Goal: Information Seeking & Learning: Learn about a topic

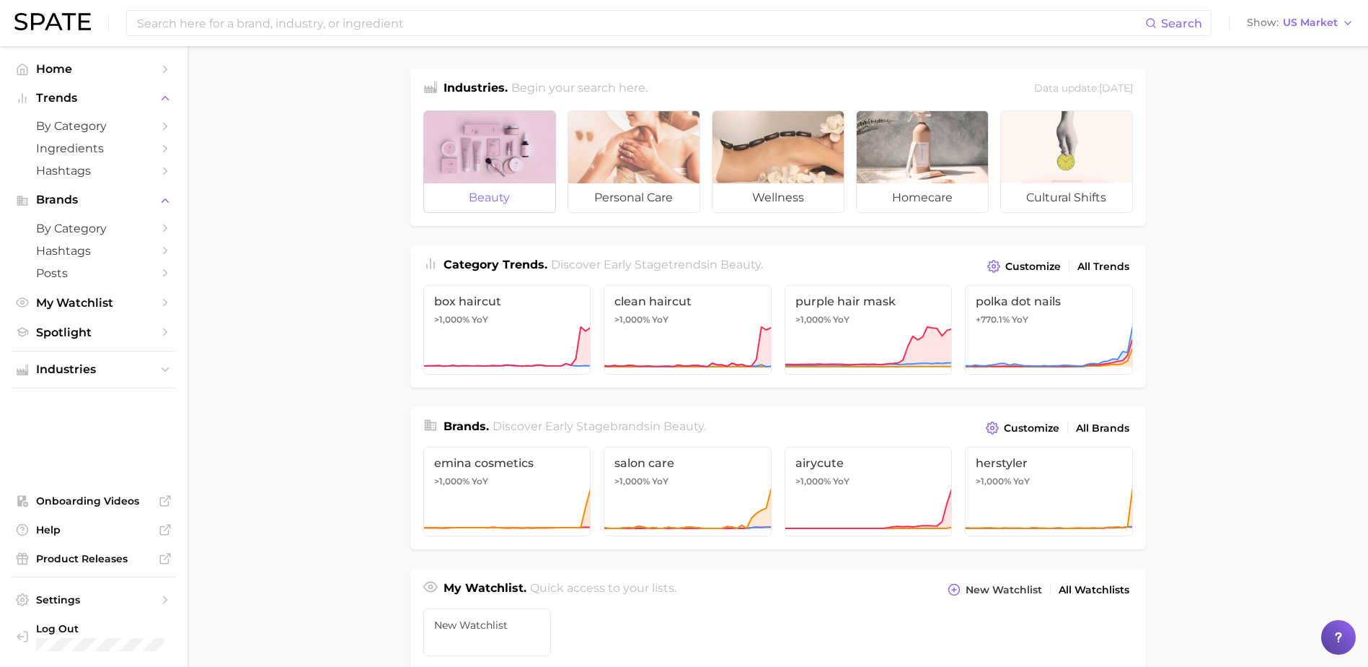
click at [466, 182] on div at bounding box center [489, 147] width 131 height 72
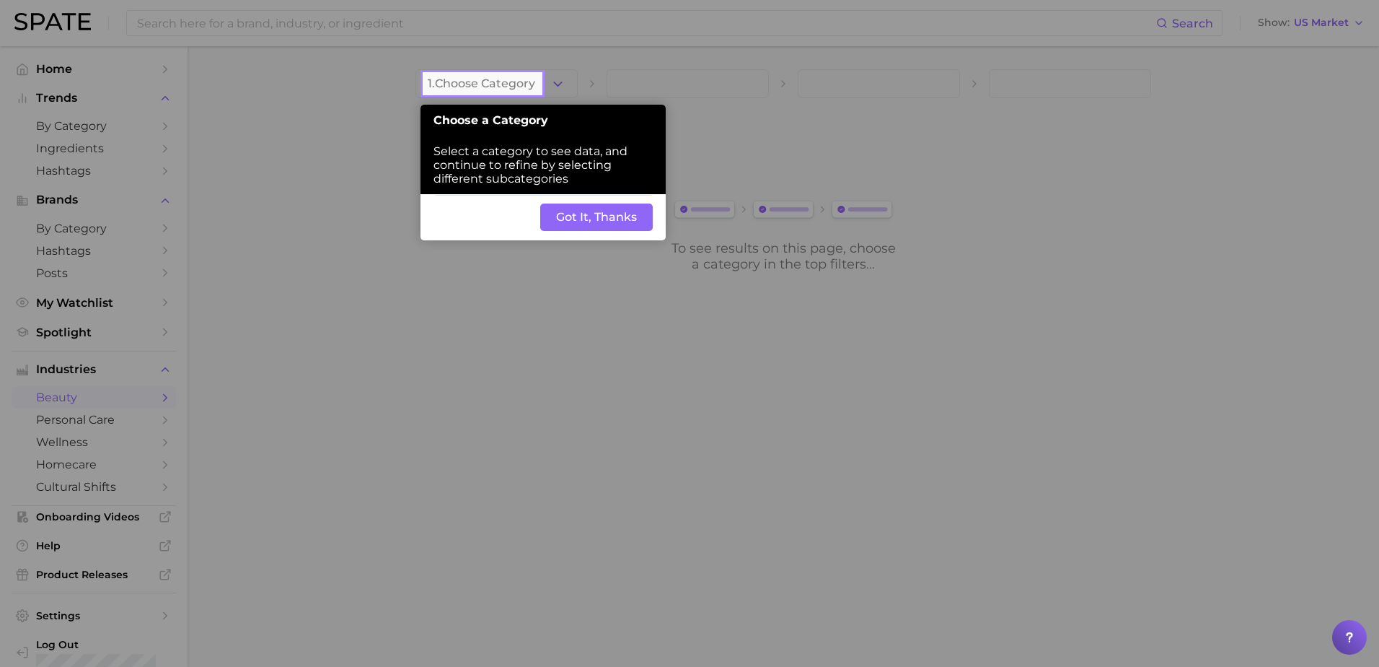
click at [569, 206] on button "Got It, Thanks" at bounding box center [596, 216] width 113 height 27
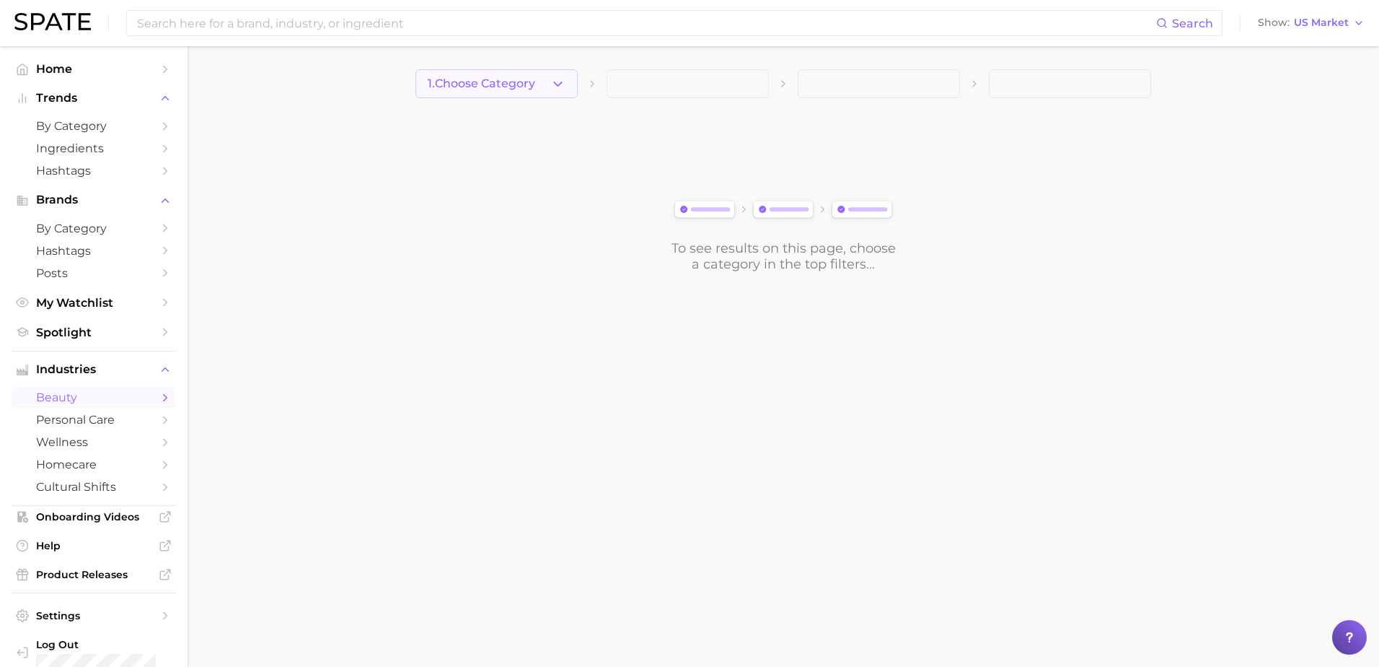
click at [557, 79] on icon "button" at bounding box center [557, 83] width 15 height 15
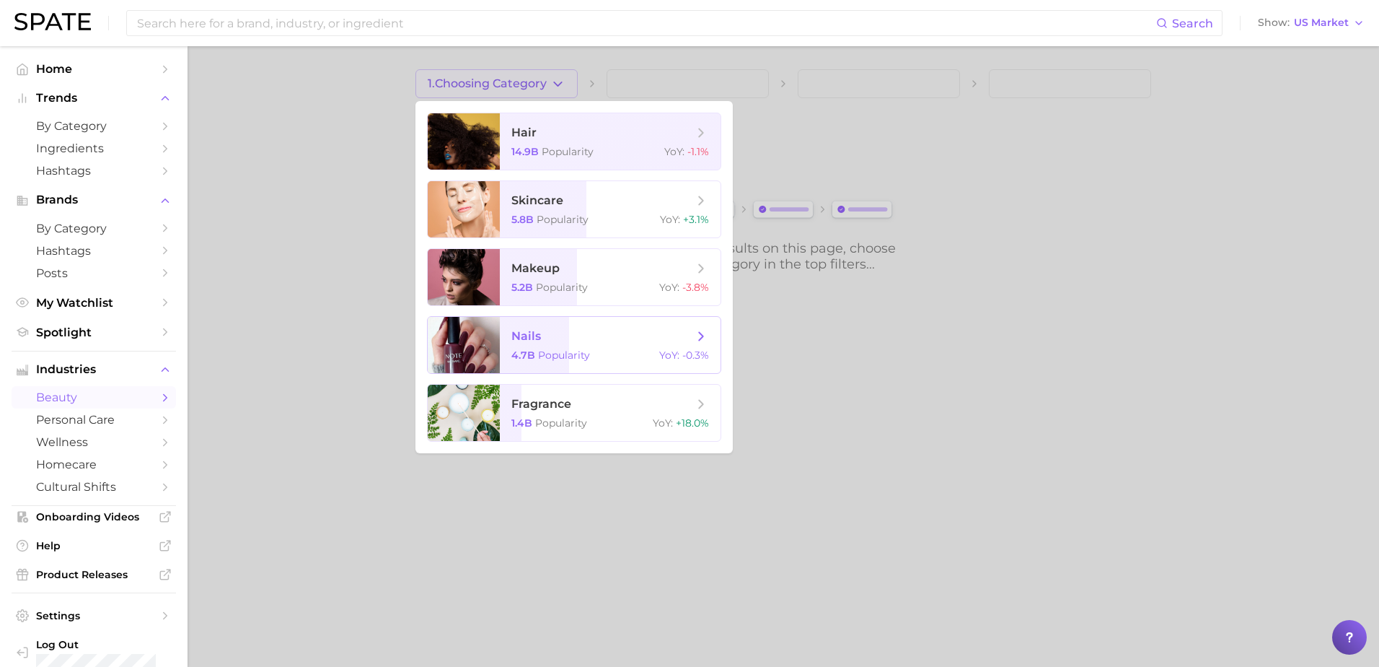
click at [613, 346] on span "nails 4.7b Popularity YoY : -0.3%" at bounding box center [610, 345] width 221 height 56
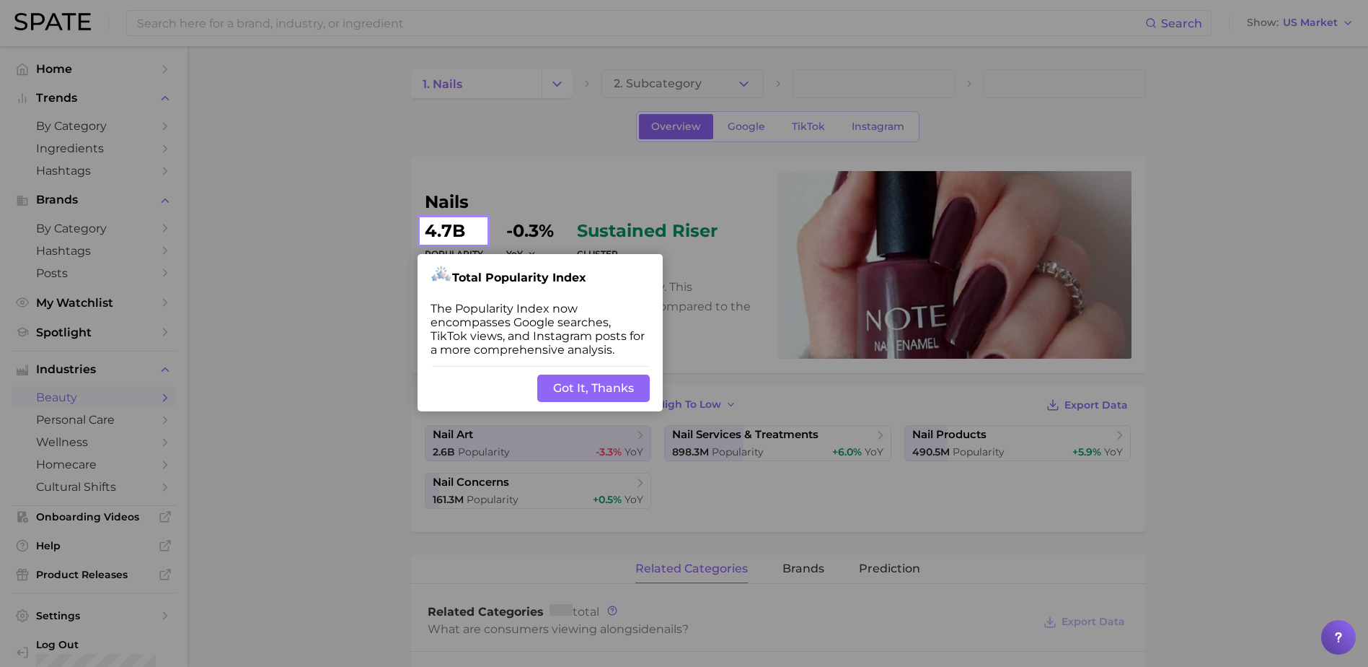
click at [614, 387] on button "Got It, Thanks" at bounding box center [593, 387] width 113 height 27
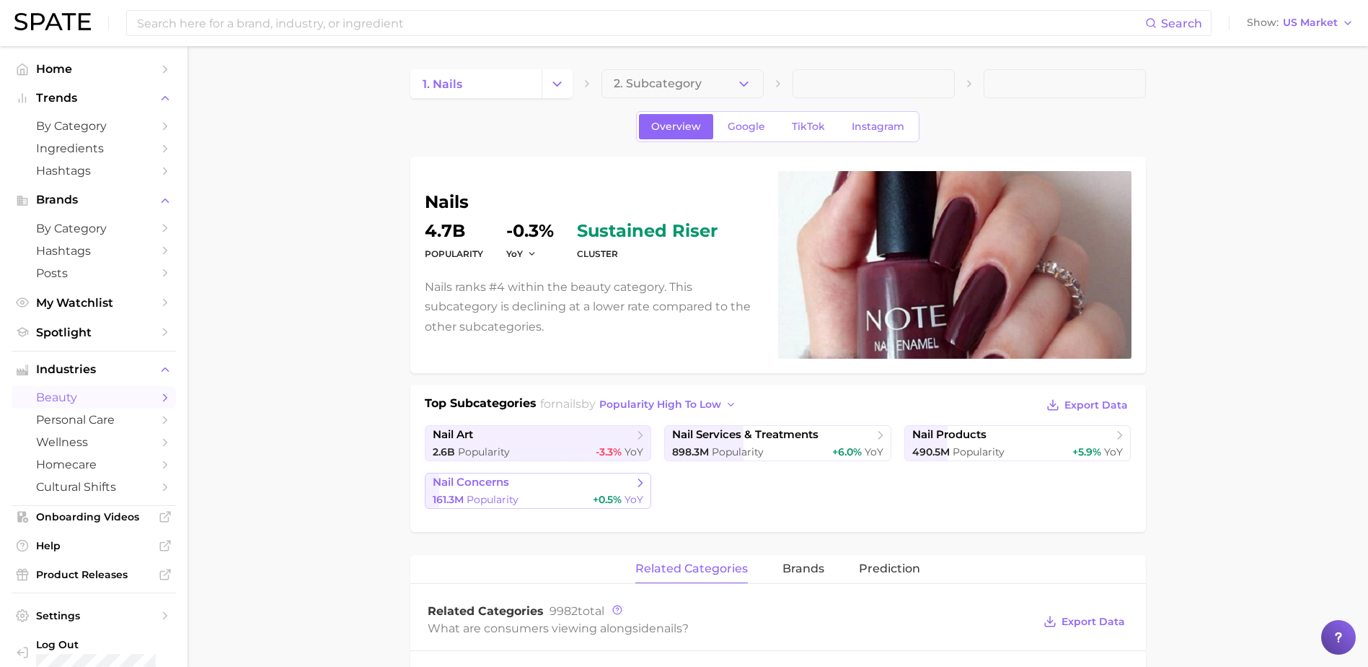
click at [567, 489] on span "nail concerns" at bounding box center [533, 482] width 201 height 14
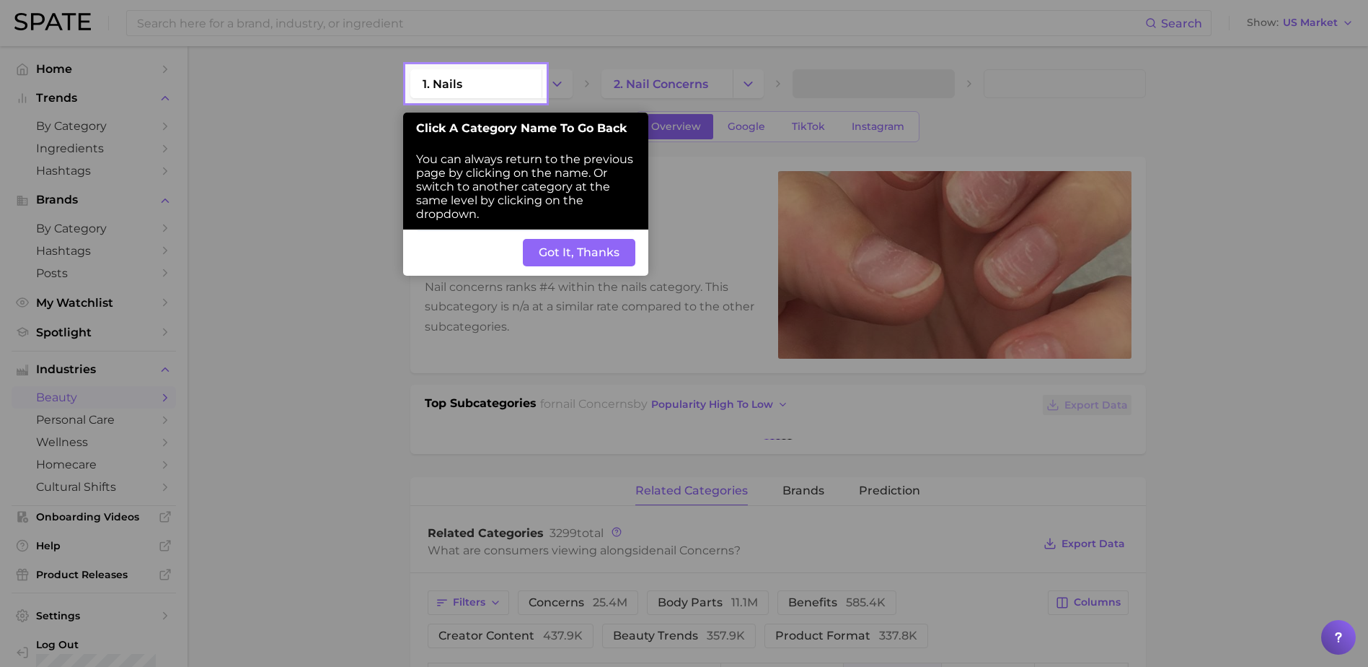
click at [576, 250] on button "Got It, Thanks" at bounding box center [579, 252] width 113 height 27
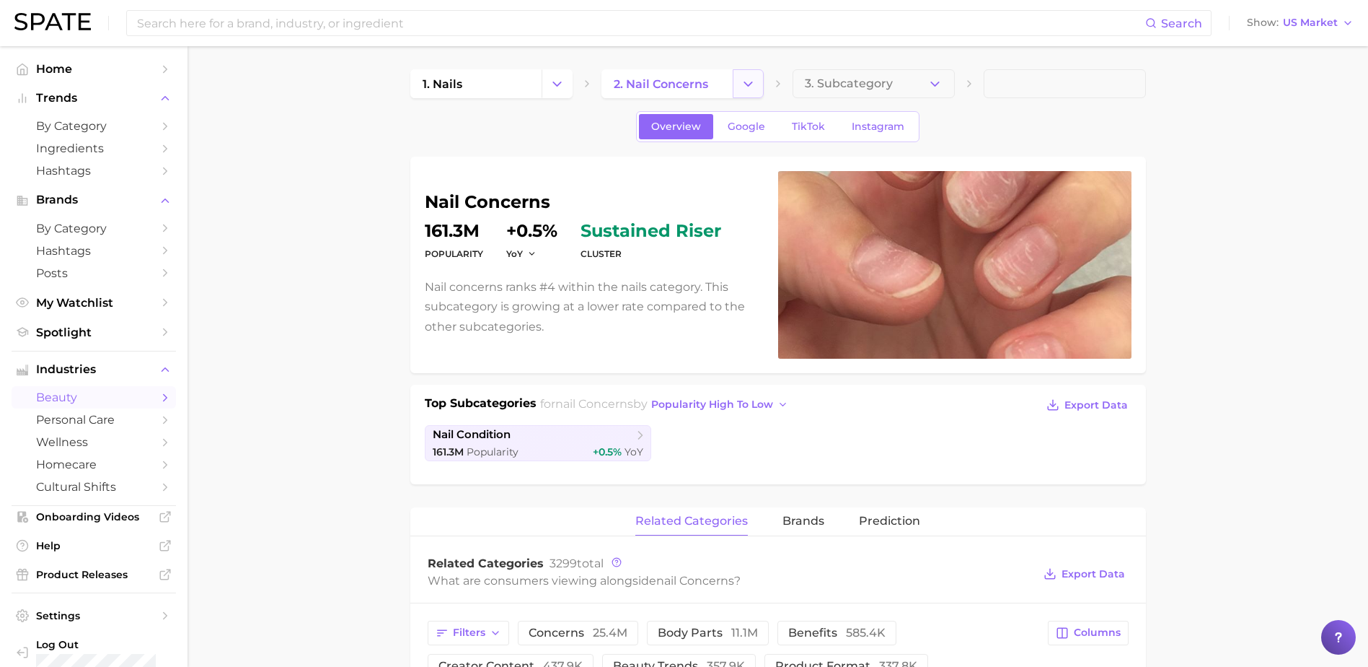
click at [752, 89] on icon "Change Category" at bounding box center [748, 83] width 15 height 15
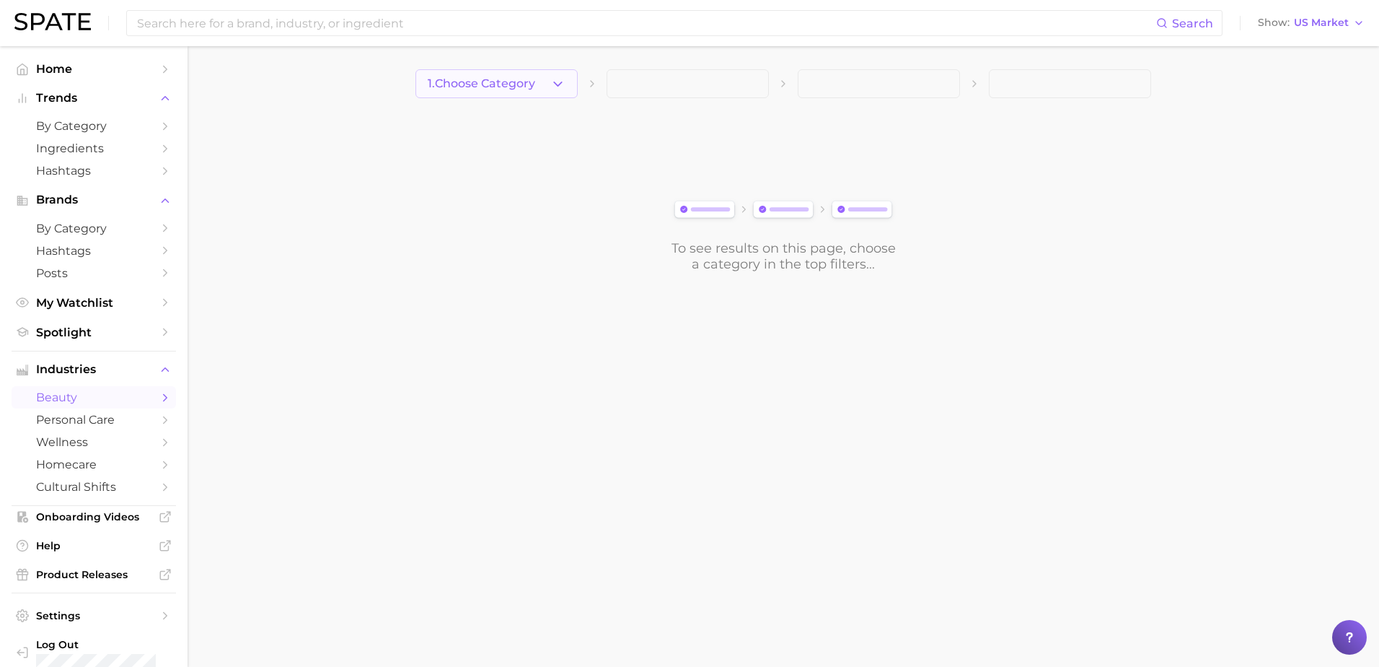
click at [565, 81] on icon "button" at bounding box center [557, 83] width 15 height 15
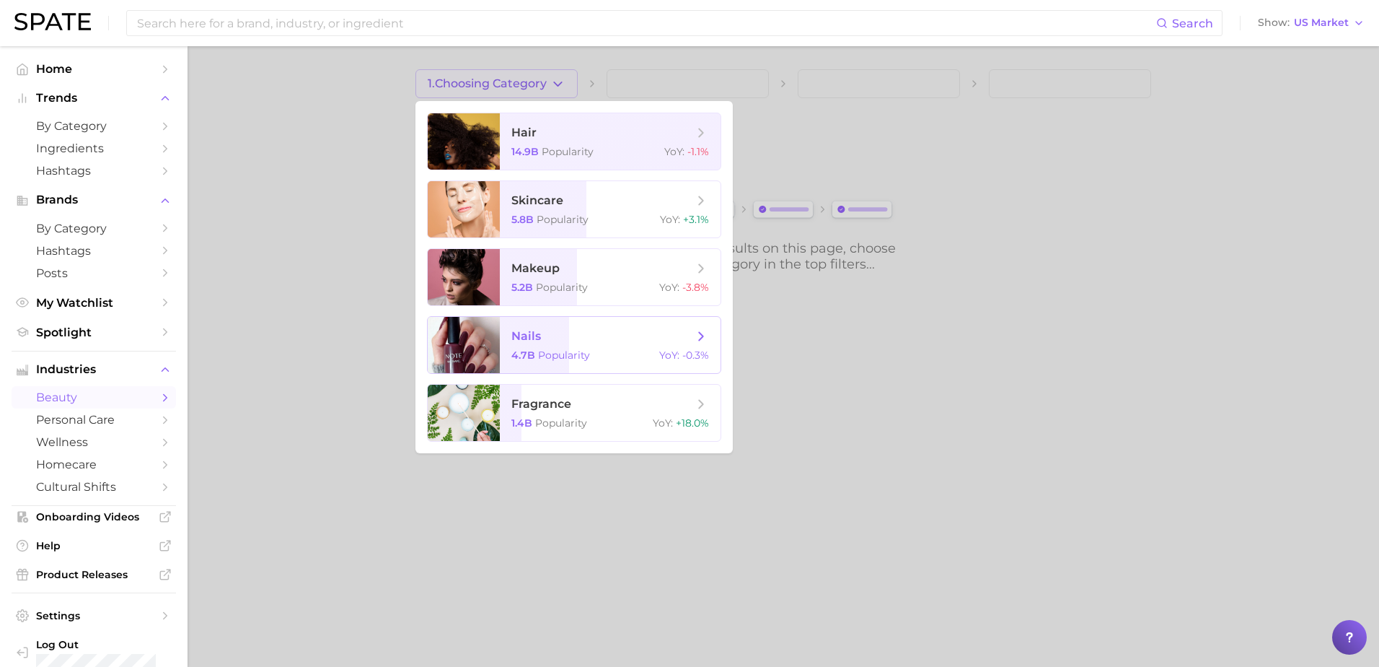
click at [614, 343] on span "nails" at bounding box center [602, 336] width 182 height 16
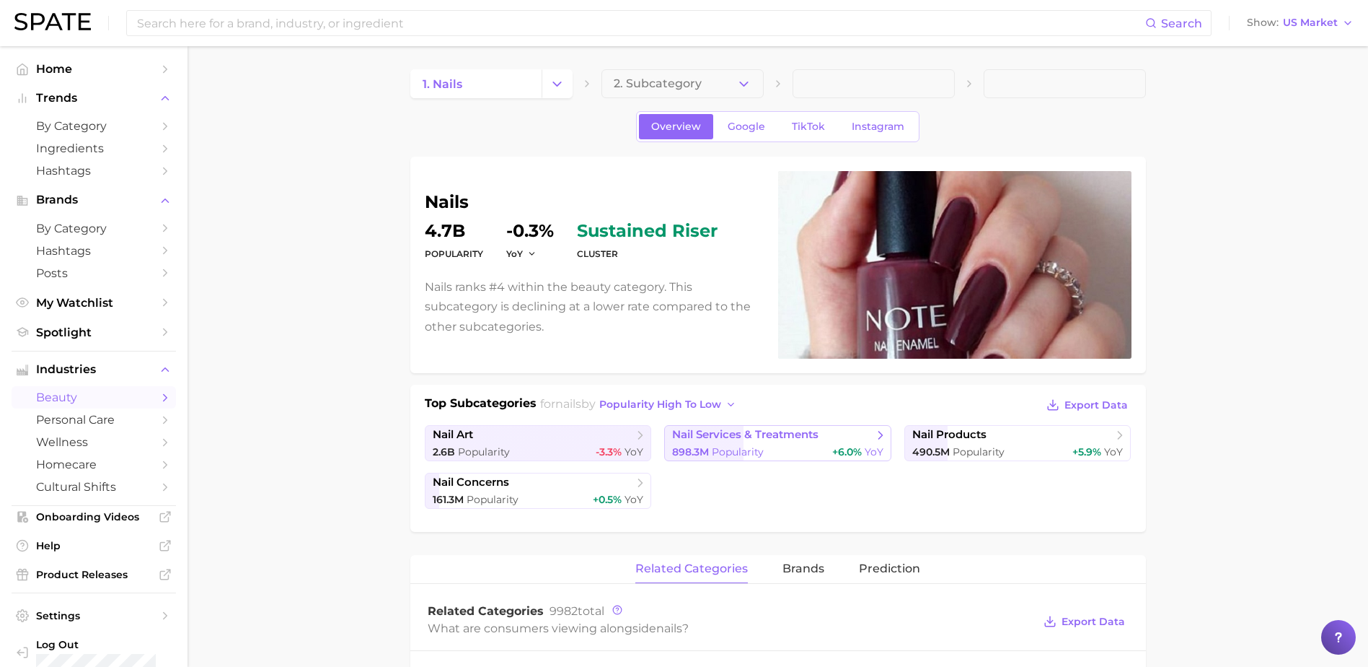
click at [771, 443] on link "nail services & treatments 898.3m Popularity +6.0% YoY" at bounding box center [777, 443] width 227 height 36
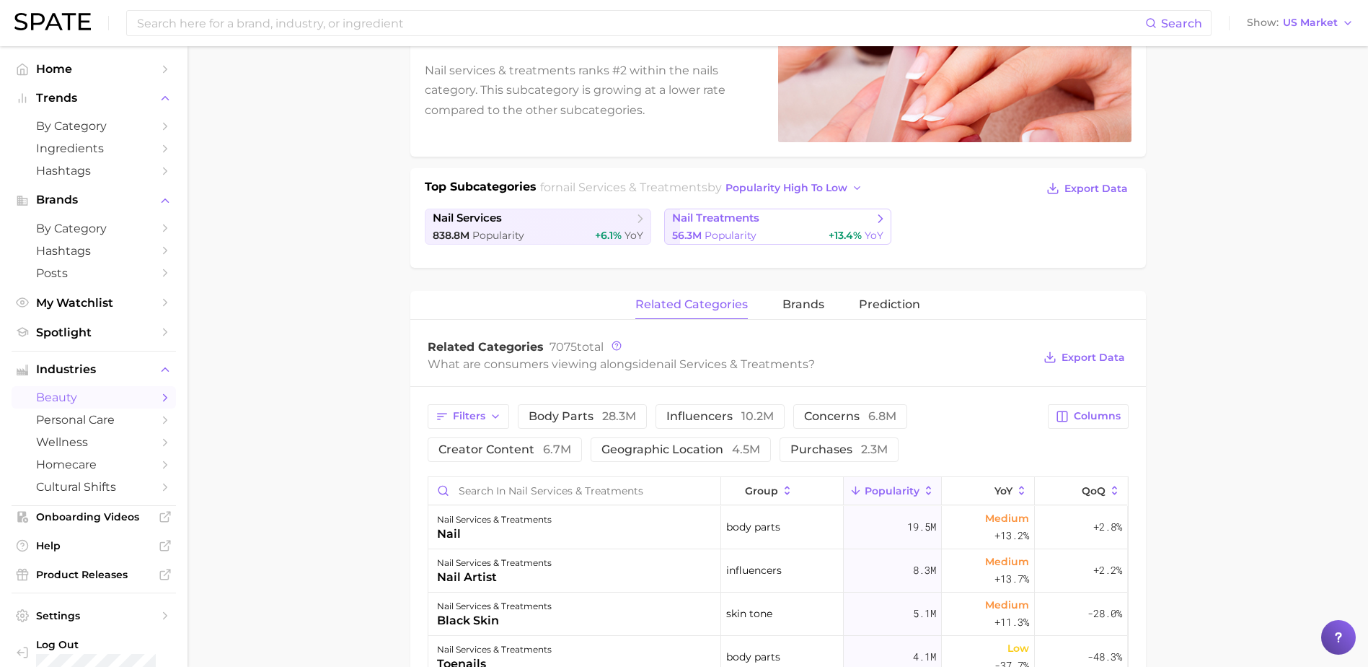
click at [748, 230] on span "Popularity" at bounding box center [731, 235] width 52 height 13
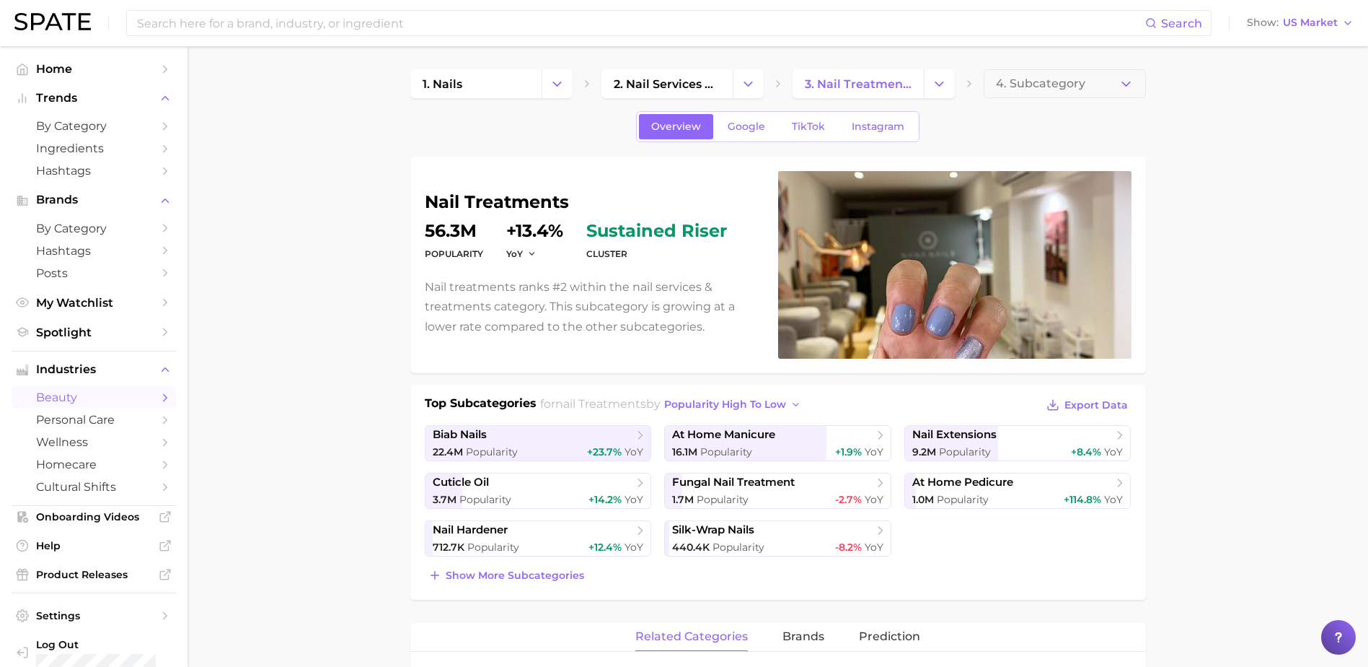
click at [542, 485] on span "cuticle oil" at bounding box center [533, 482] width 201 height 14
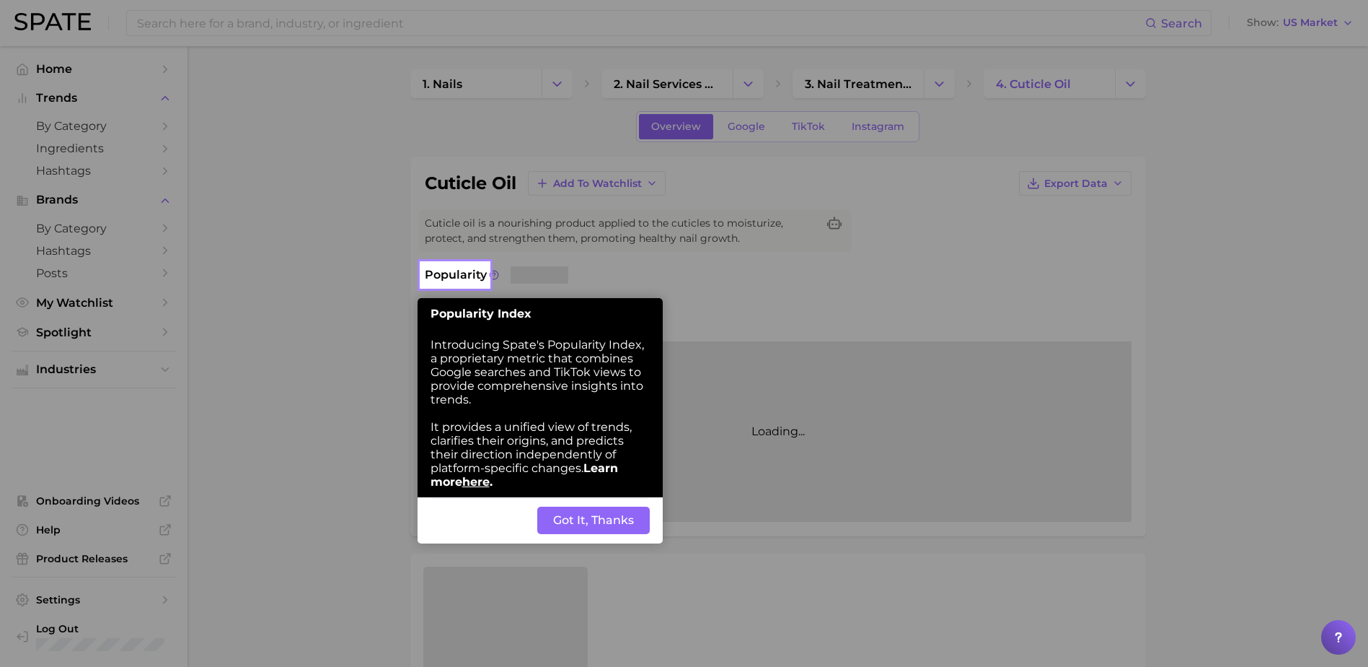
click at [569, 513] on button "Got It, Thanks" at bounding box center [593, 519] width 113 height 27
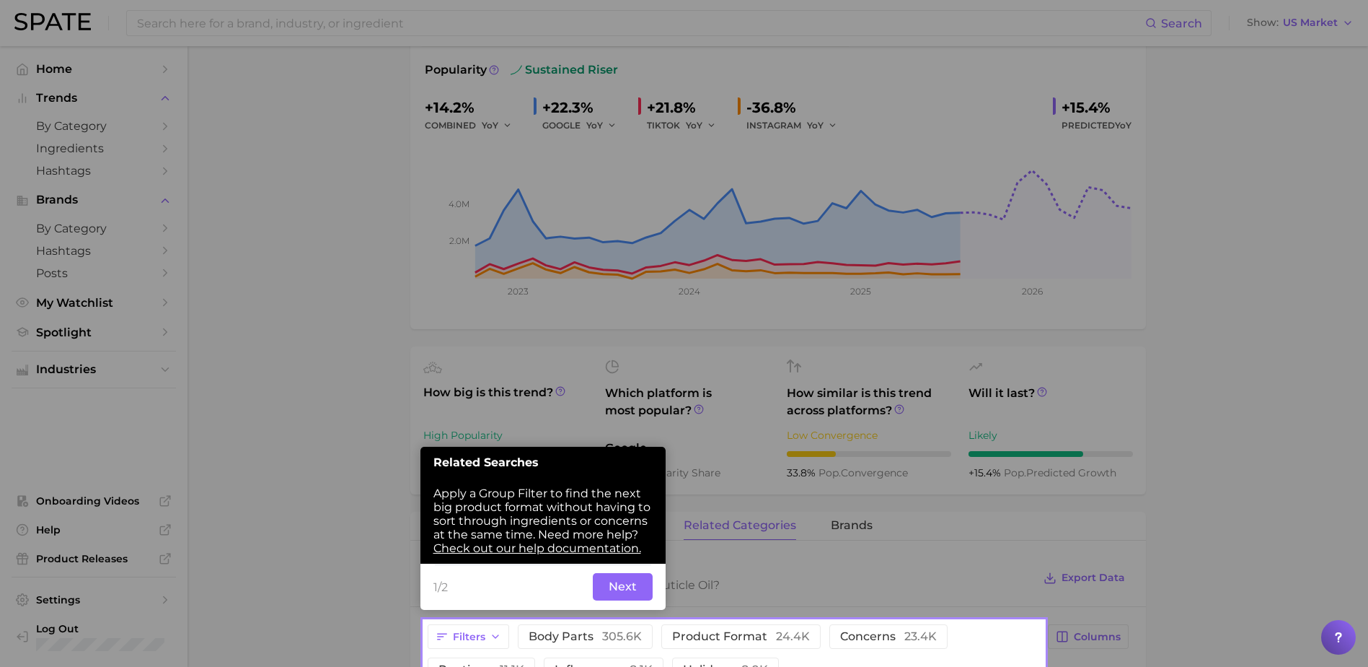
scroll to position [256, 0]
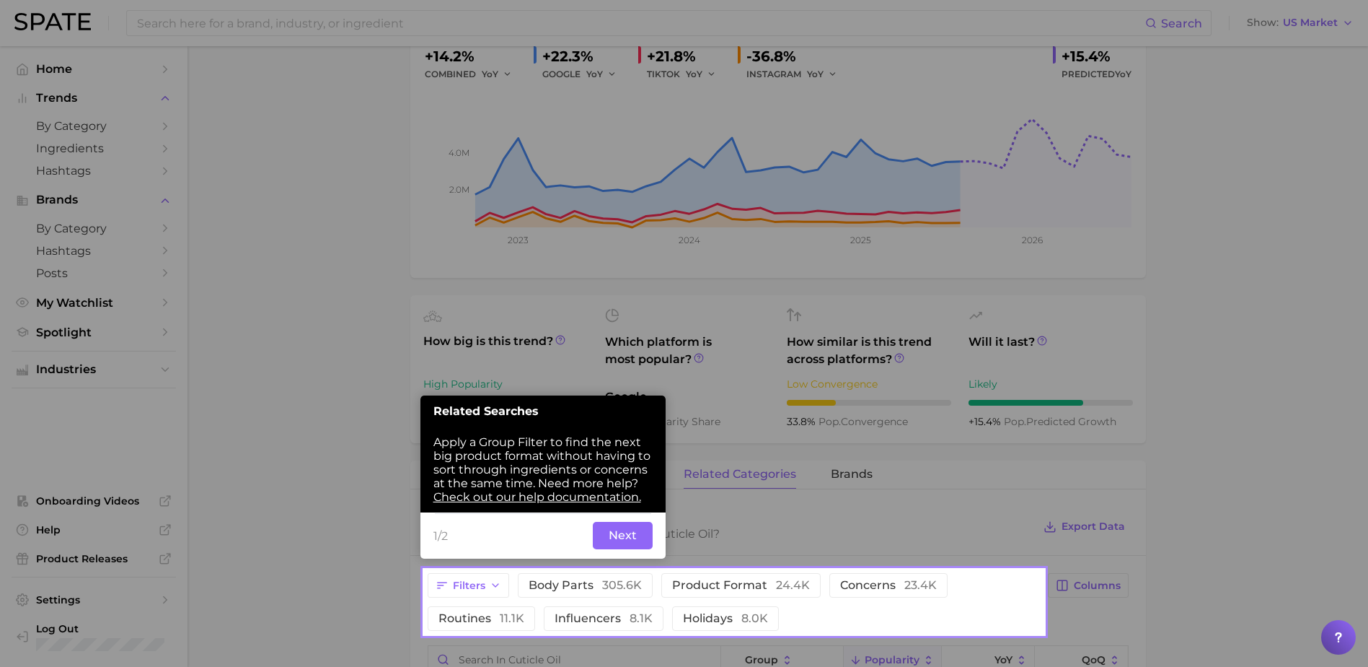
click at [633, 535] on button "Next" at bounding box center [623, 535] width 60 height 27
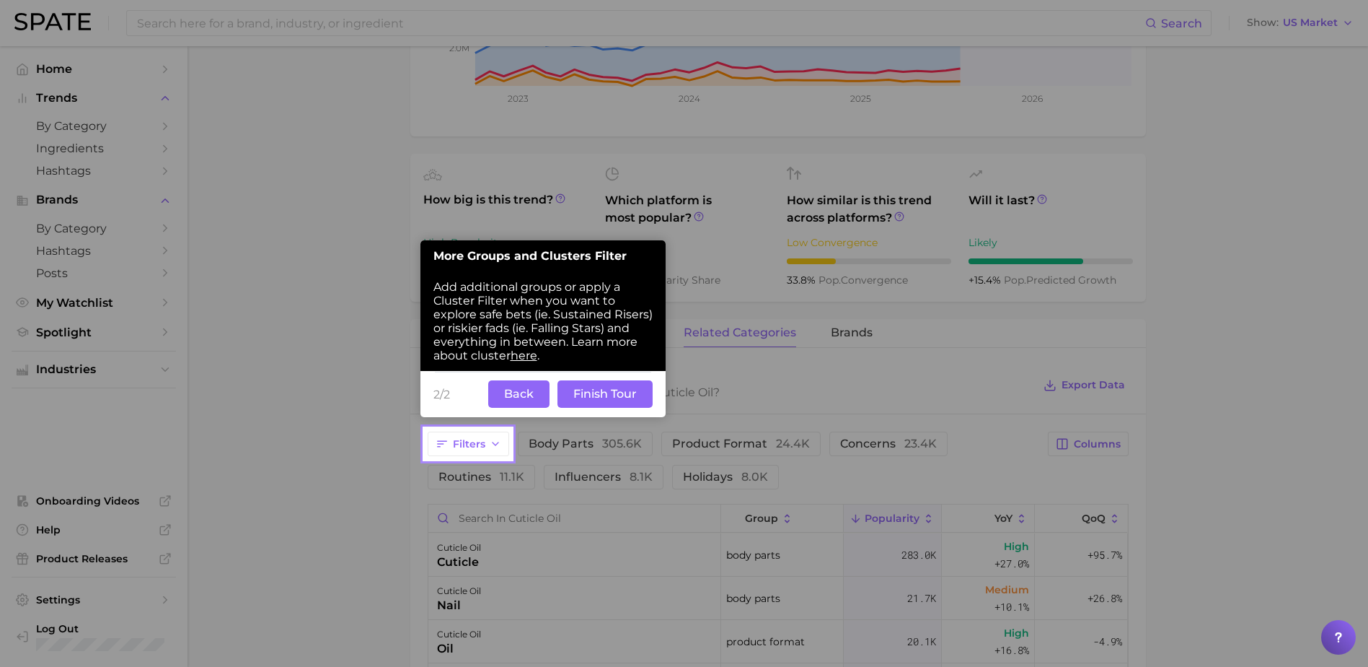
scroll to position [400, 0]
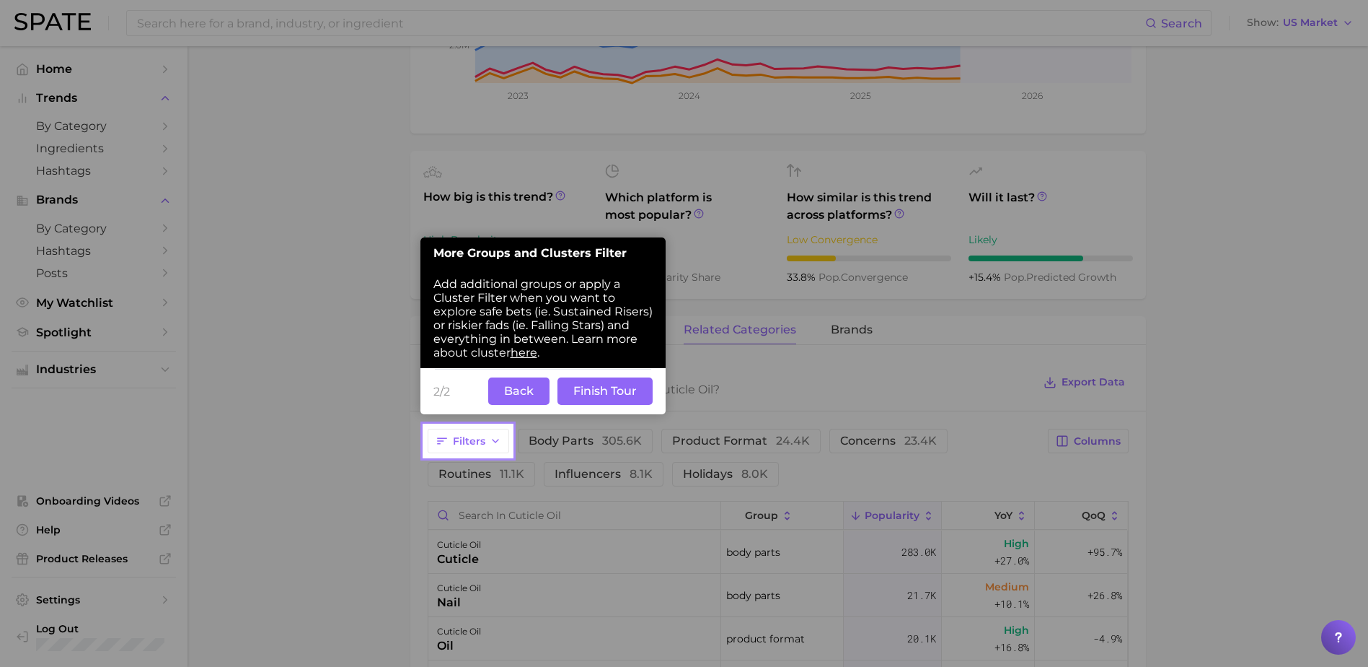
click at [569, 390] on button "Finish Tour" at bounding box center [605, 390] width 95 height 27
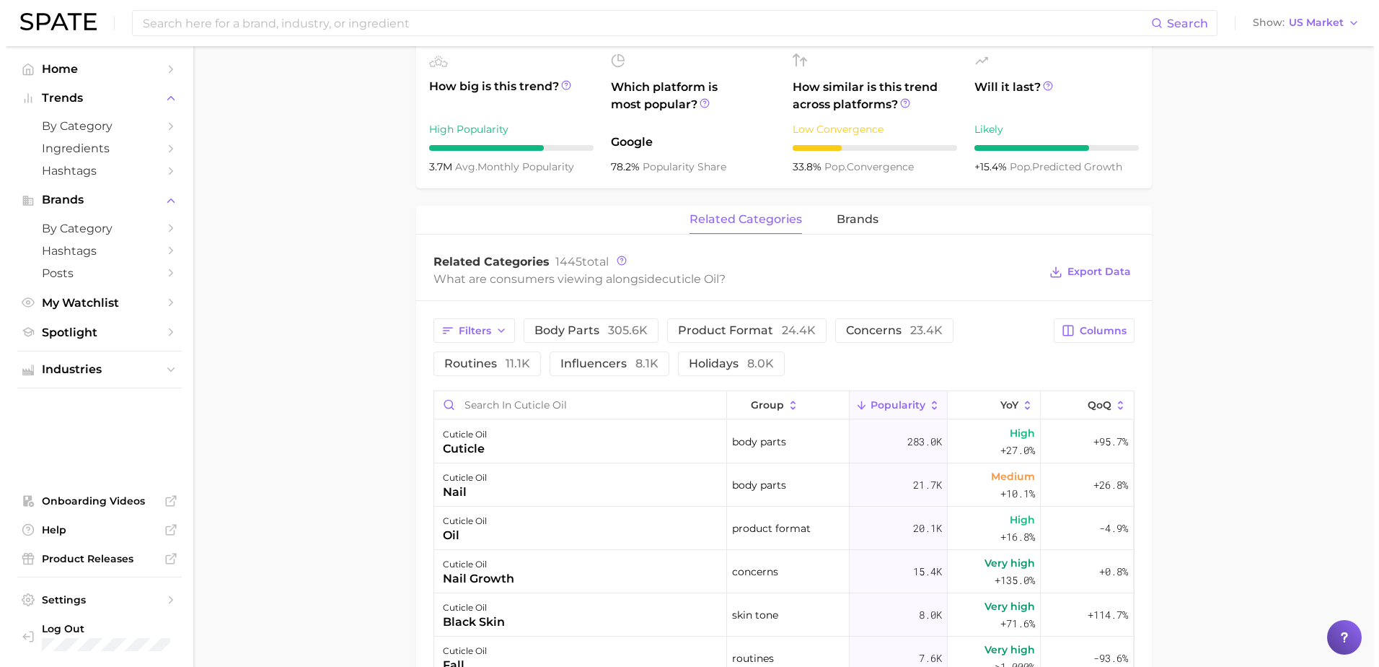
scroll to position [545, 0]
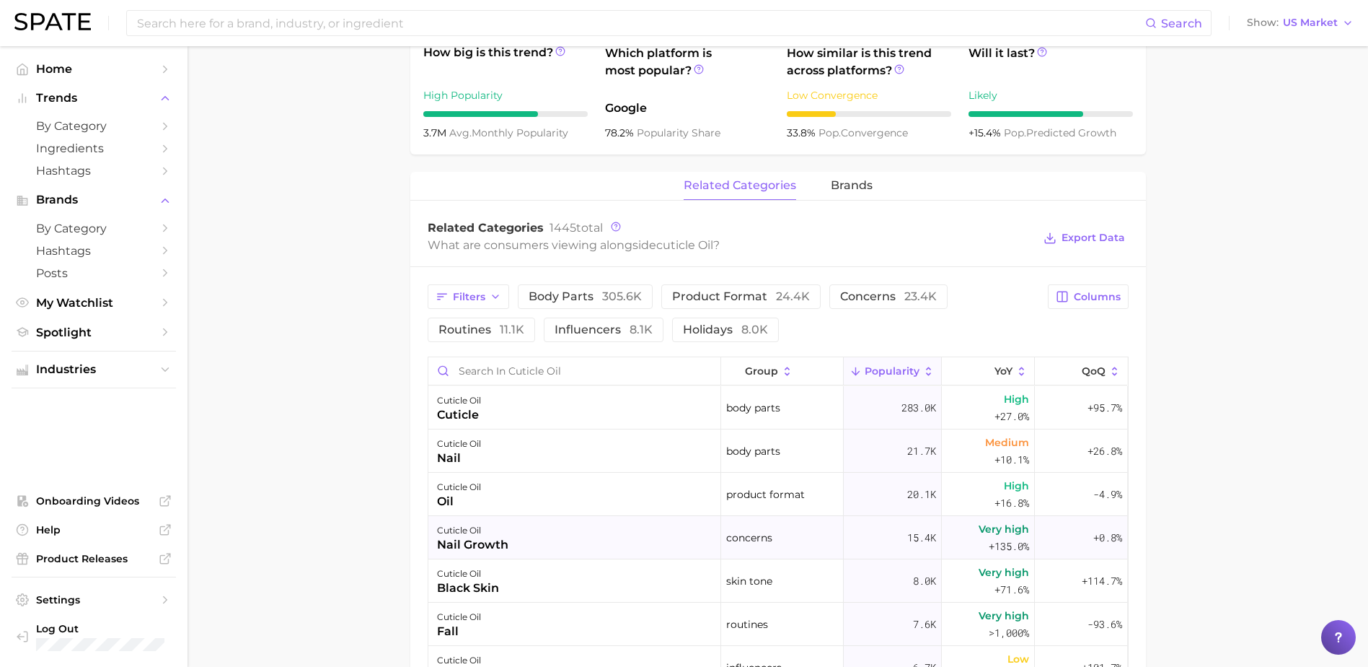
click at [473, 543] on div "nail growth" at bounding box center [472, 544] width 71 height 17
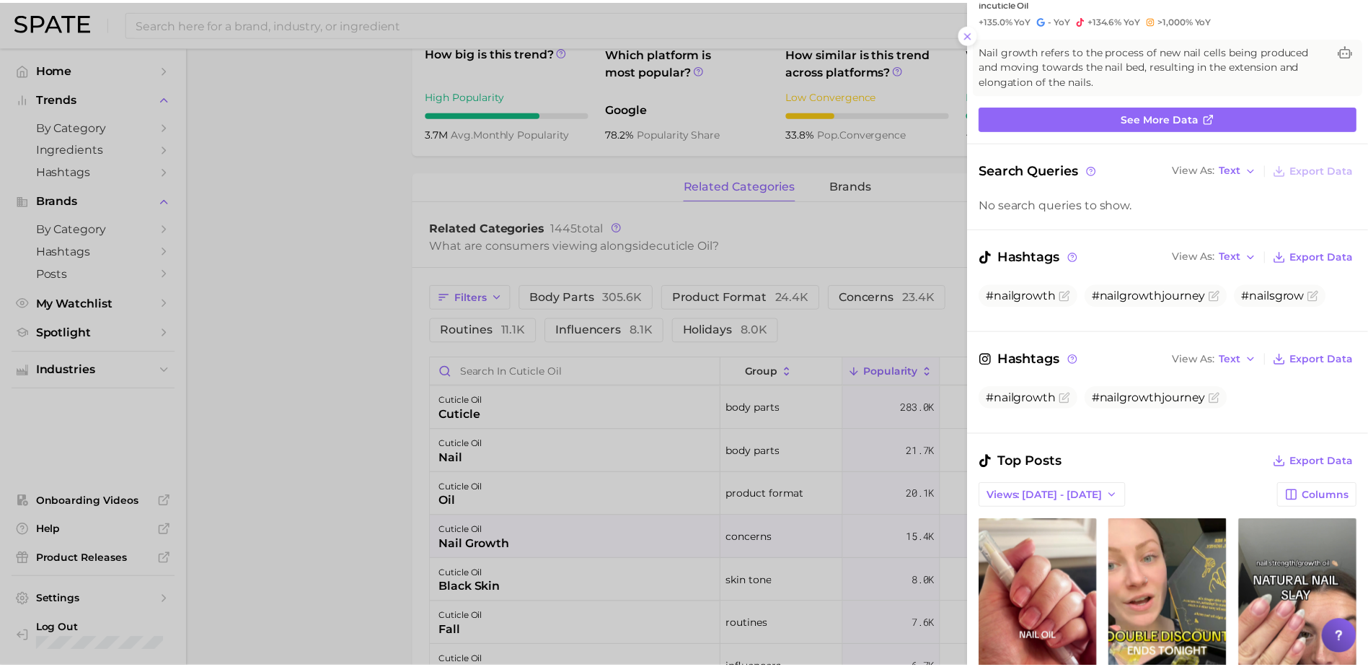
scroll to position [0, 0]
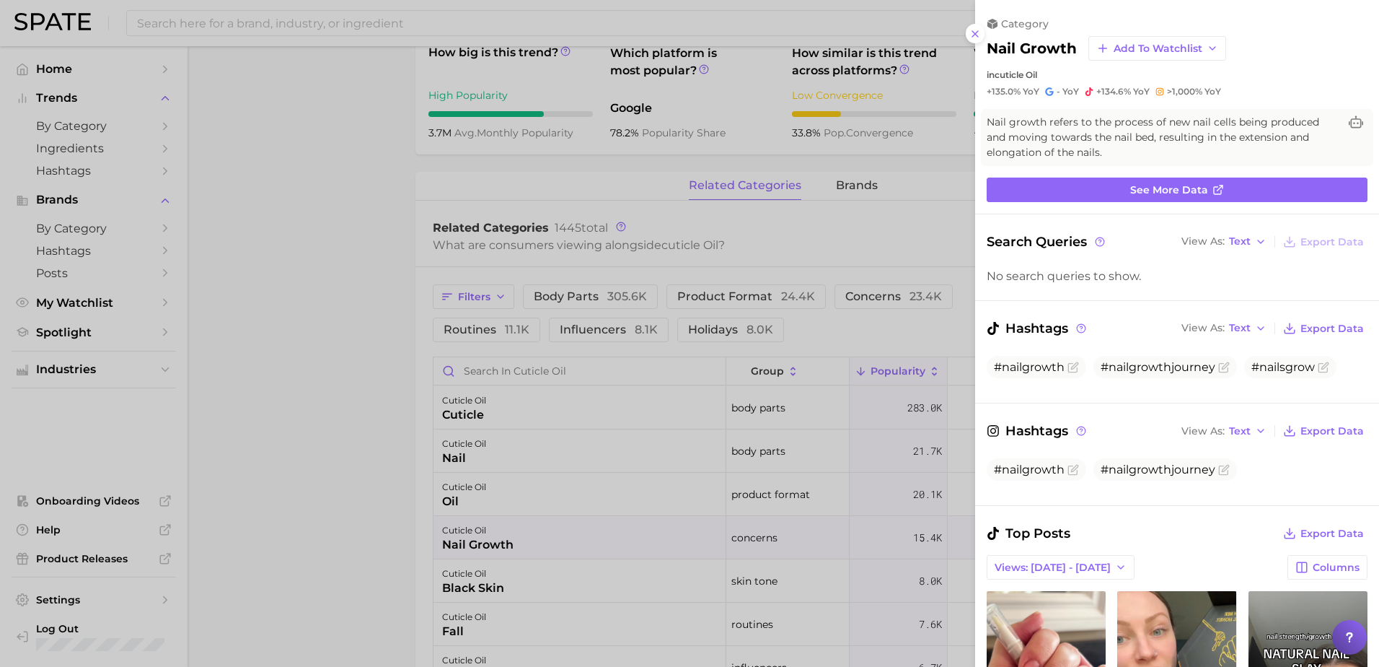
click at [301, 312] on div at bounding box center [689, 333] width 1379 height 667
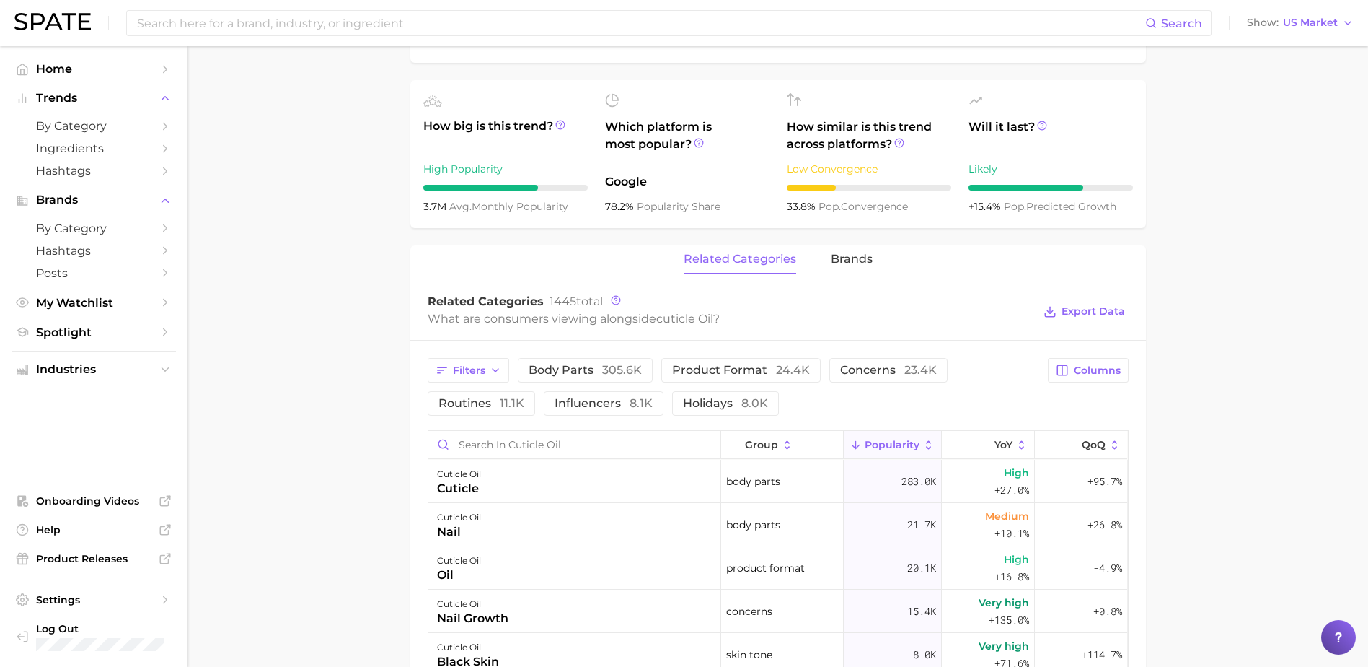
scroll to position [328, 0]
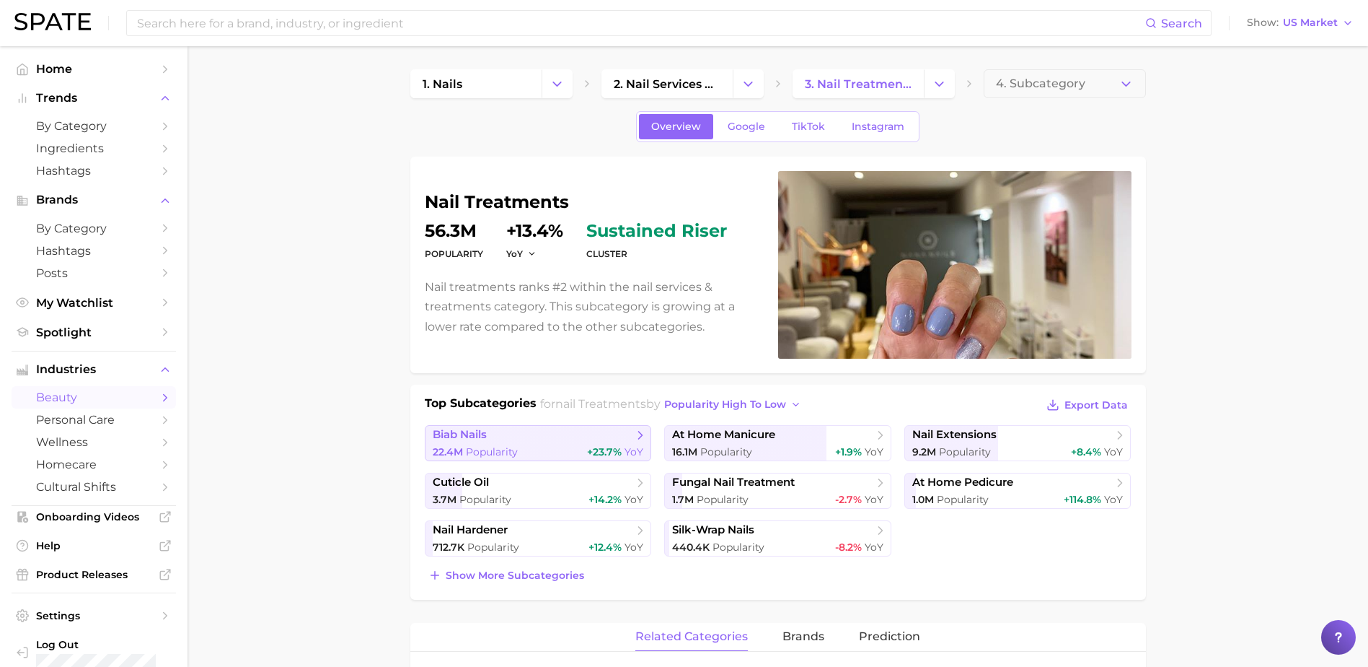
click at [510, 441] on span "biab nails" at bounding box center [533, 435] width 201 height 14
click at [457, 575] on span "Show more subcategories" at bounding box center [515, 575] width 139 height 12
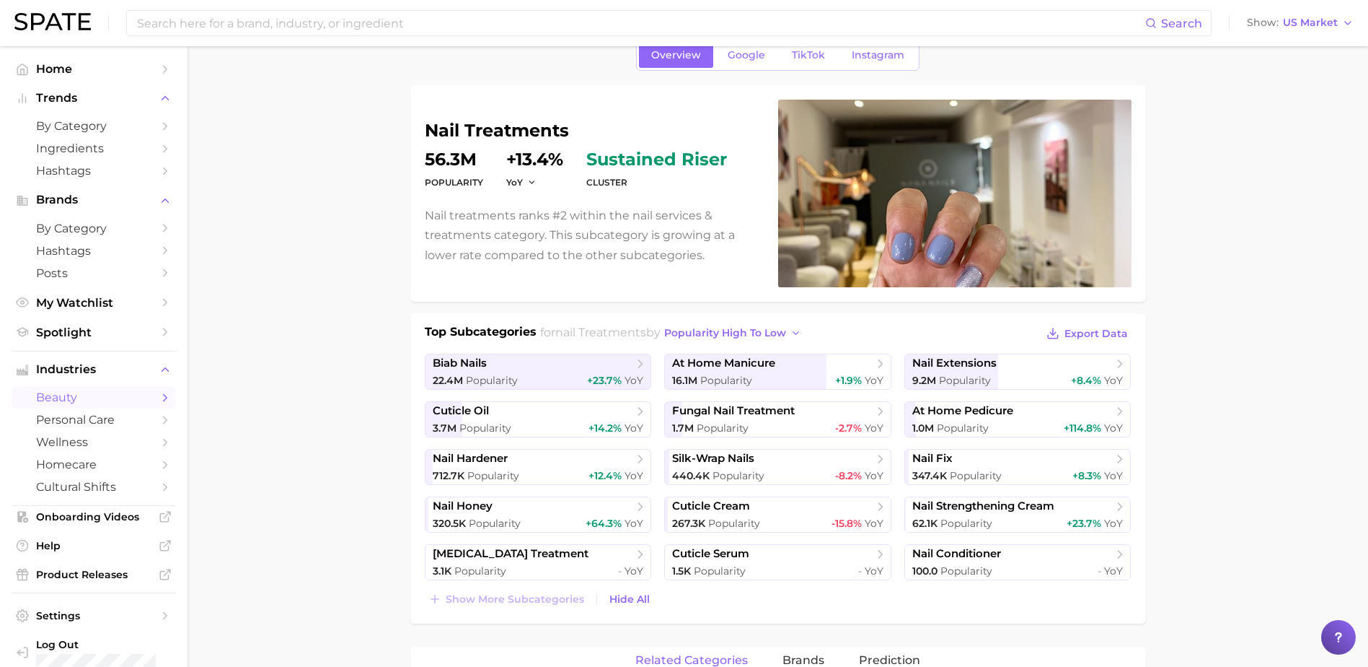
scroll to position [72, 0]
click at [987, 470] on span "Popularity" at bounding box center [976, 474] width 52 height 13
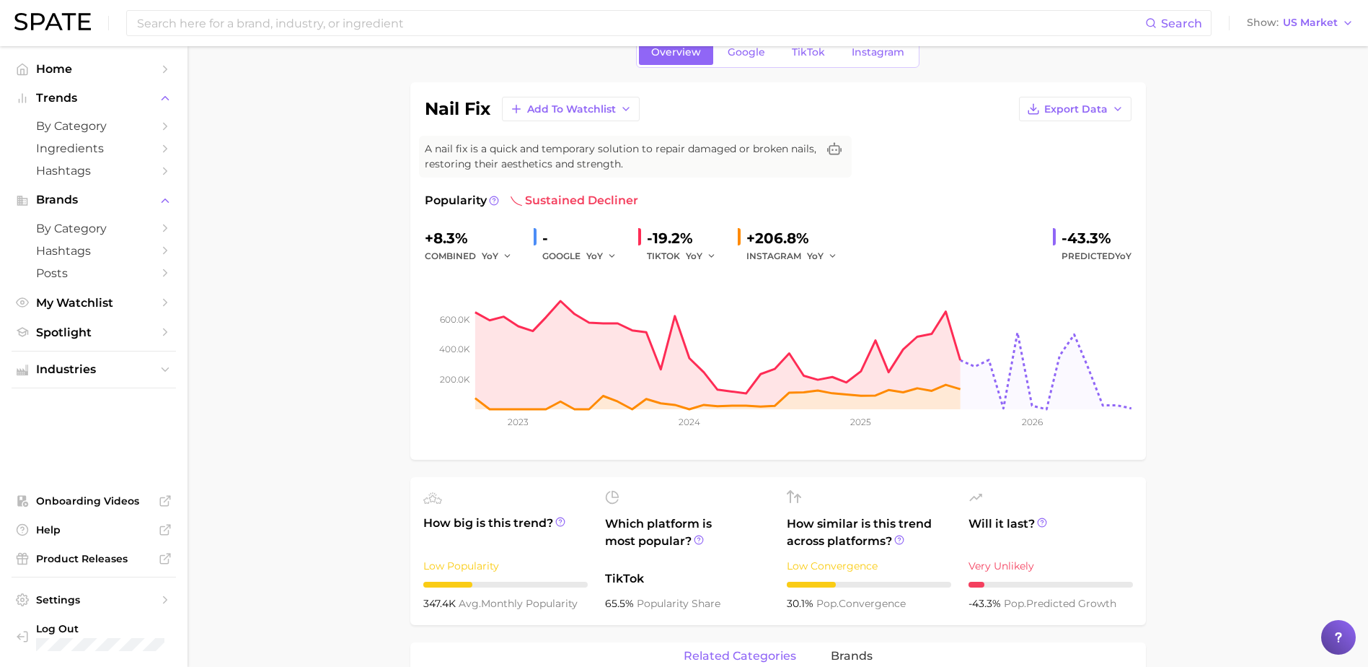
scroll to position [72, 0]
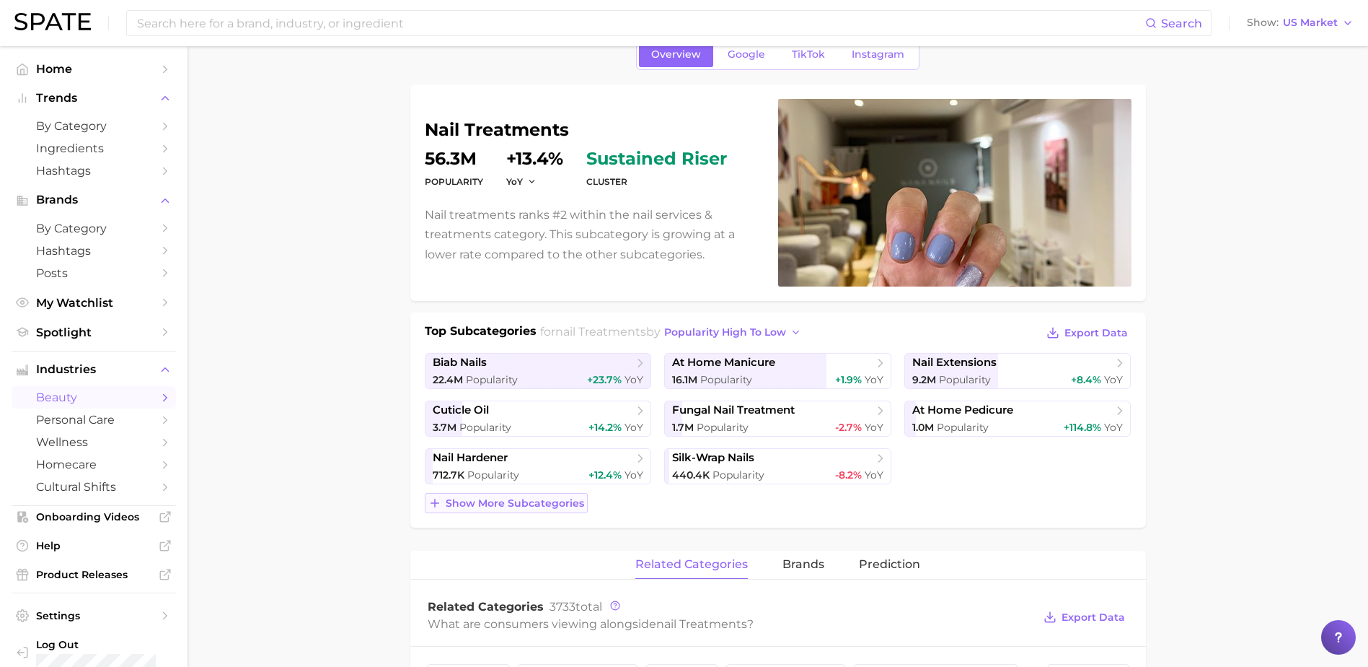
click at [486, 500] on span "Show more subcategories" at bounding box center [515, 503] width 139 height 12
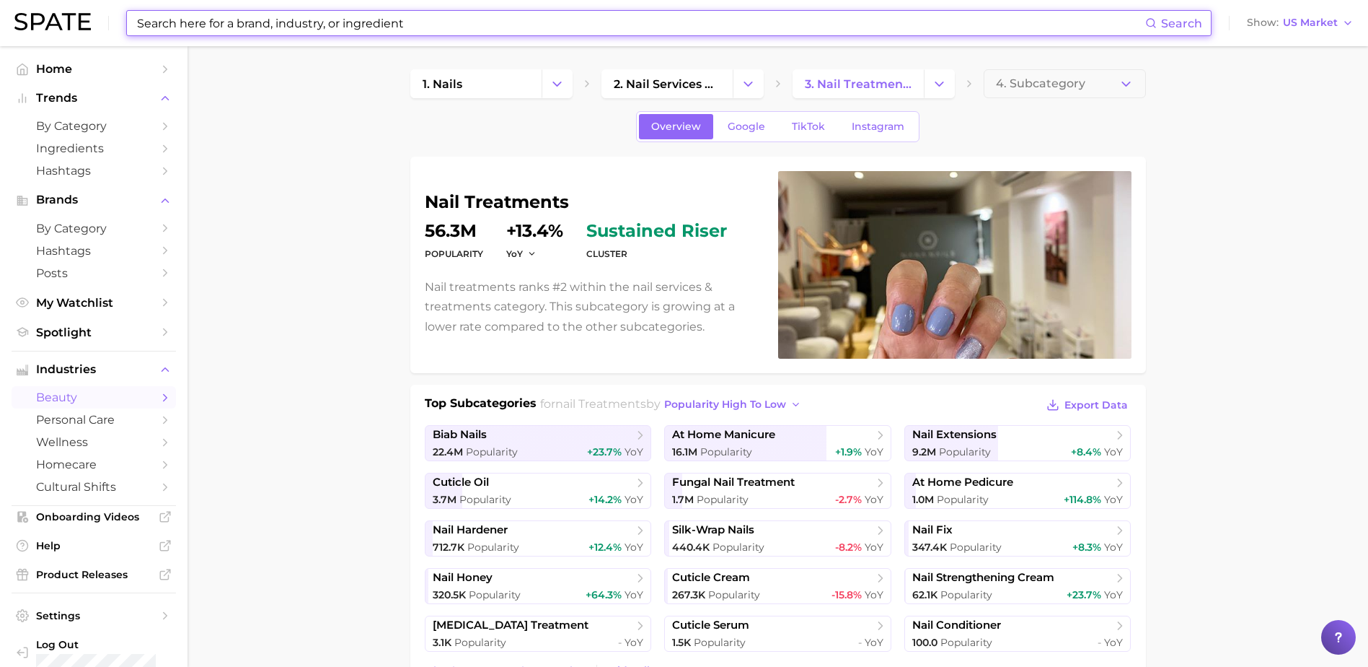
click at [471, 33] on input at bounding box center [641, 23] width 1010 height 25
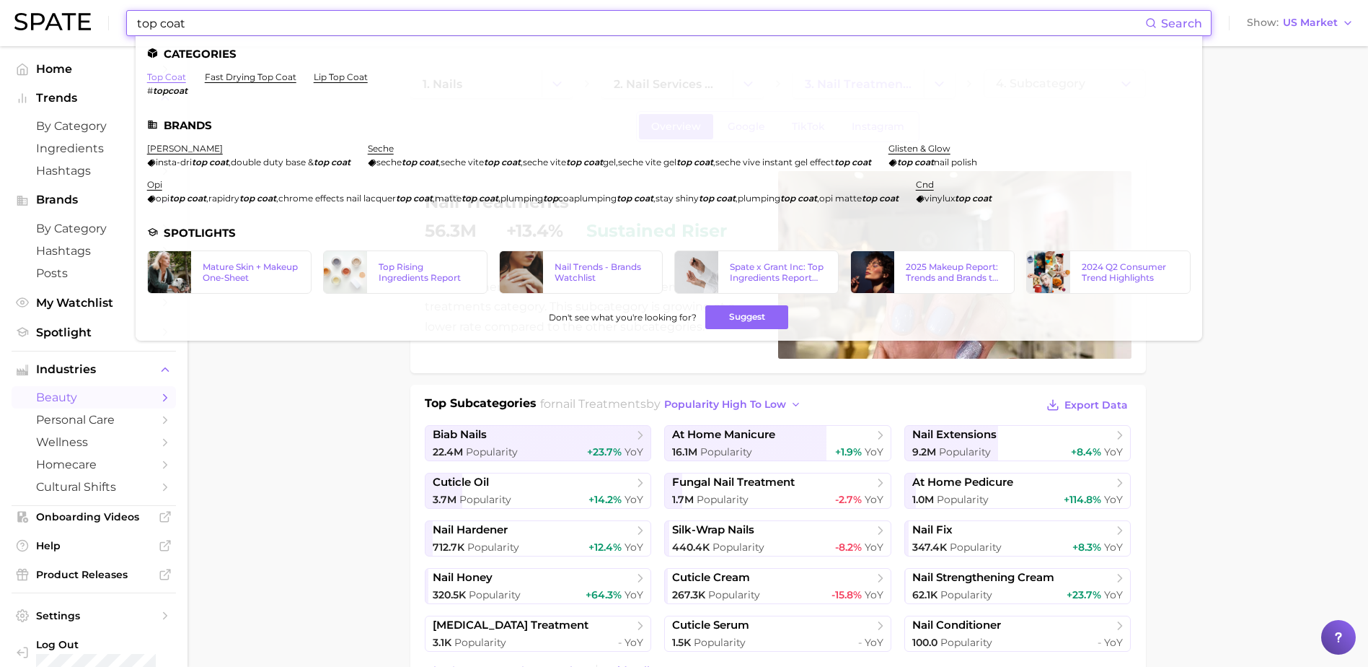
type input "top coat"
click at [159, 76] on link "top coat" at bounding box center [166, 76] width 39 height 11
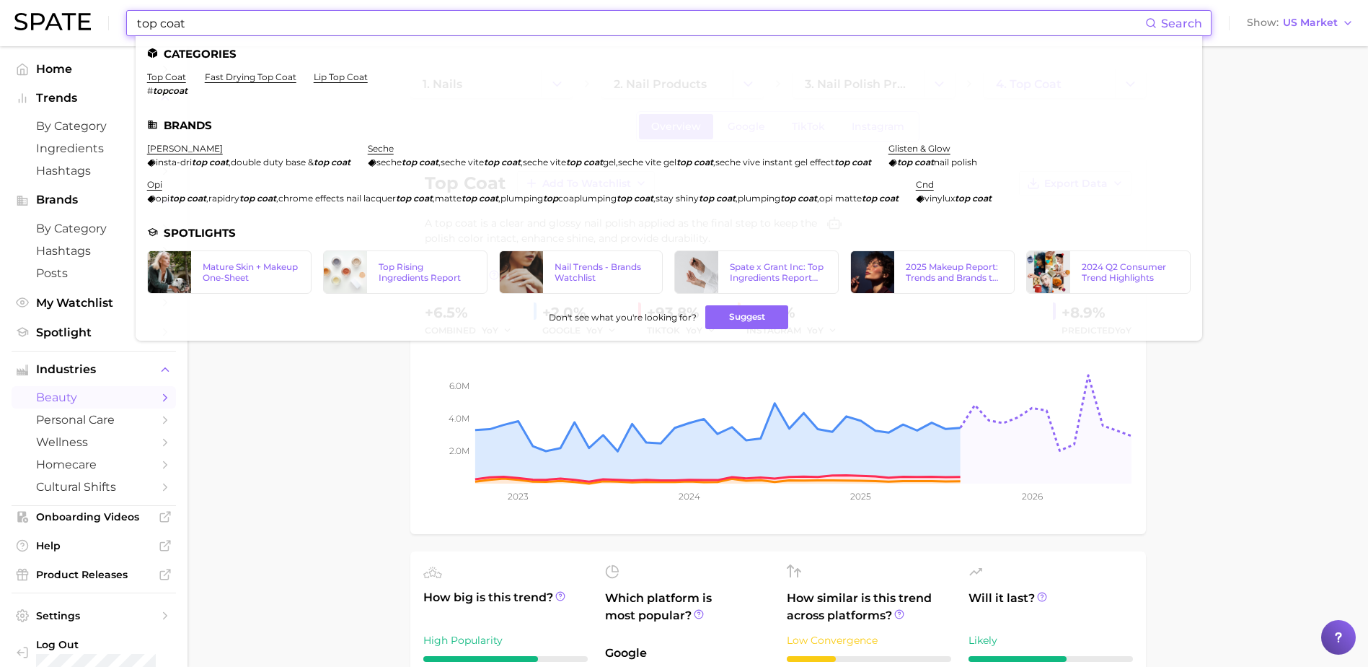
drag, startPoint x: 290, startPoint y: 21, endPoint x: -71, endPoint y: 22, distance: 361.4
click at [0, 22] on html "top coat Search Categories top coat # topcoat fast drying top coat lip top coat…" at bounding box center [684, 333] width 1368 height 667
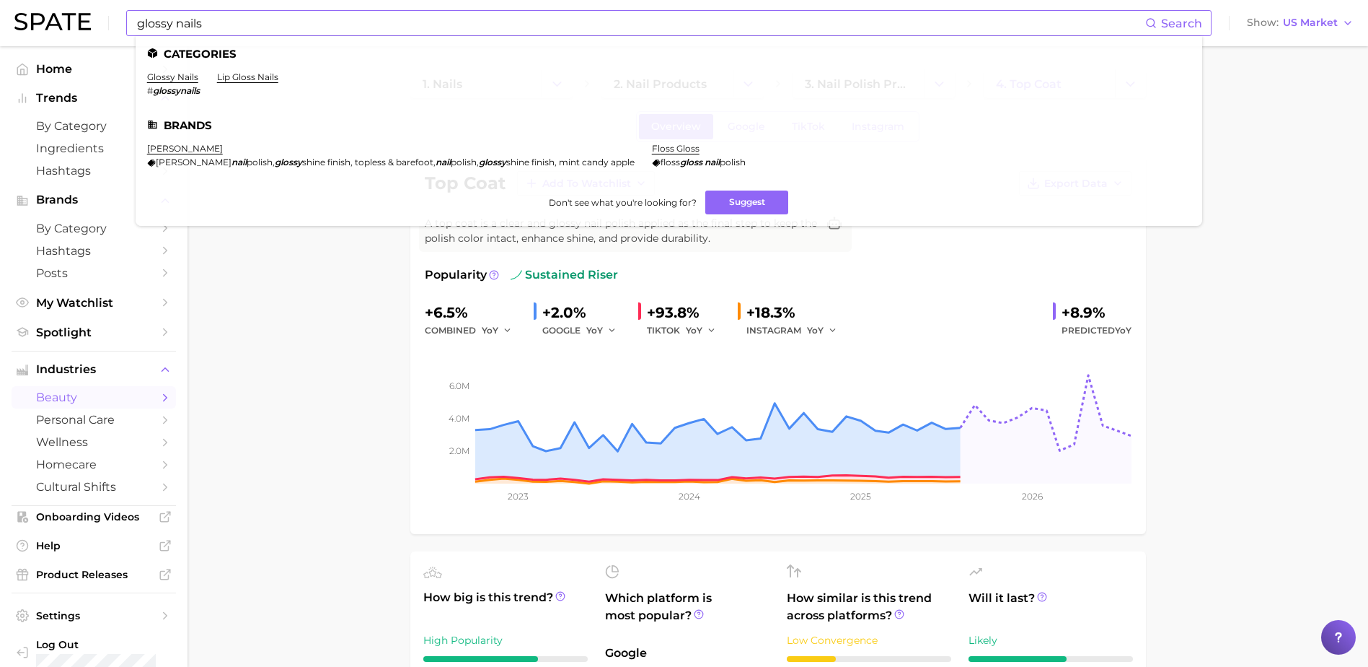
click at [163, 82] on li "glossy nails # glossynails" at bounding box center [173, 83] width 53 height 25
click at [162, 76] on link "glossy nails" at bounding box center [172, 76] width 51 height 11
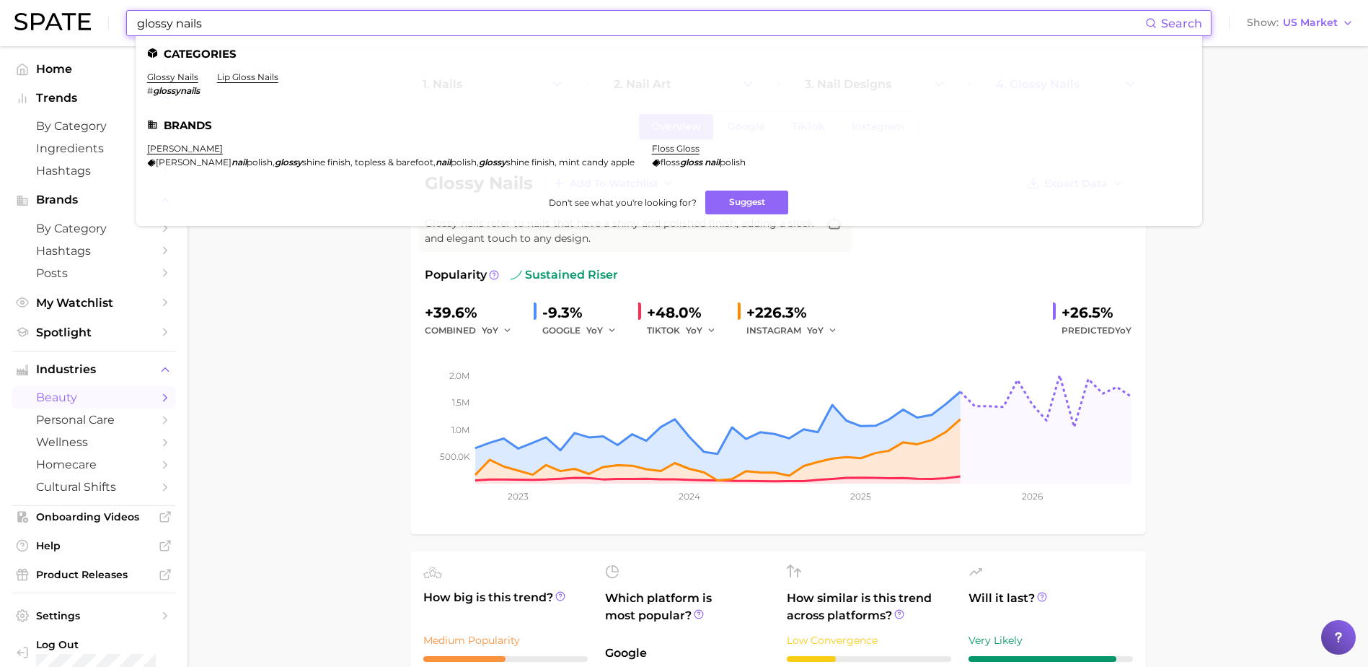
click at [518, 25] on input "glossy nails" at bounding box center [641, 23] width 1010 height 25
drag, startPoint x: 250, startPoint y: 17, endPoint x: -18, endPoint y: 61, distance: 271.1
click at [0, 61] on html "glossy nails Search Categories glossy nails # glossynails lip gloss nails Brand…" at bounding box center [684, 333] width 1368 height 667
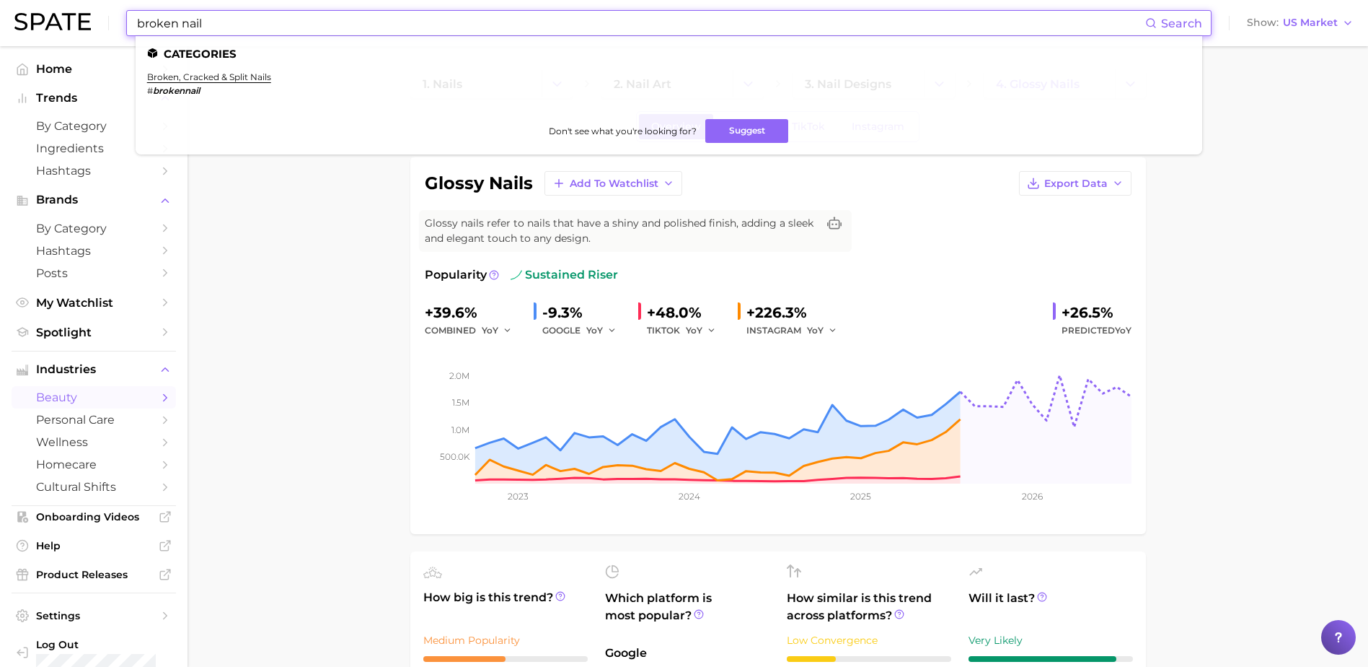
click at [178, 87] on em "brokennail" at bounding box center [176, 90] width 47 height 11
click at [182, 79] on link "broken, cracked & split nails" at bounding box center [209, 76] width 124 height 11
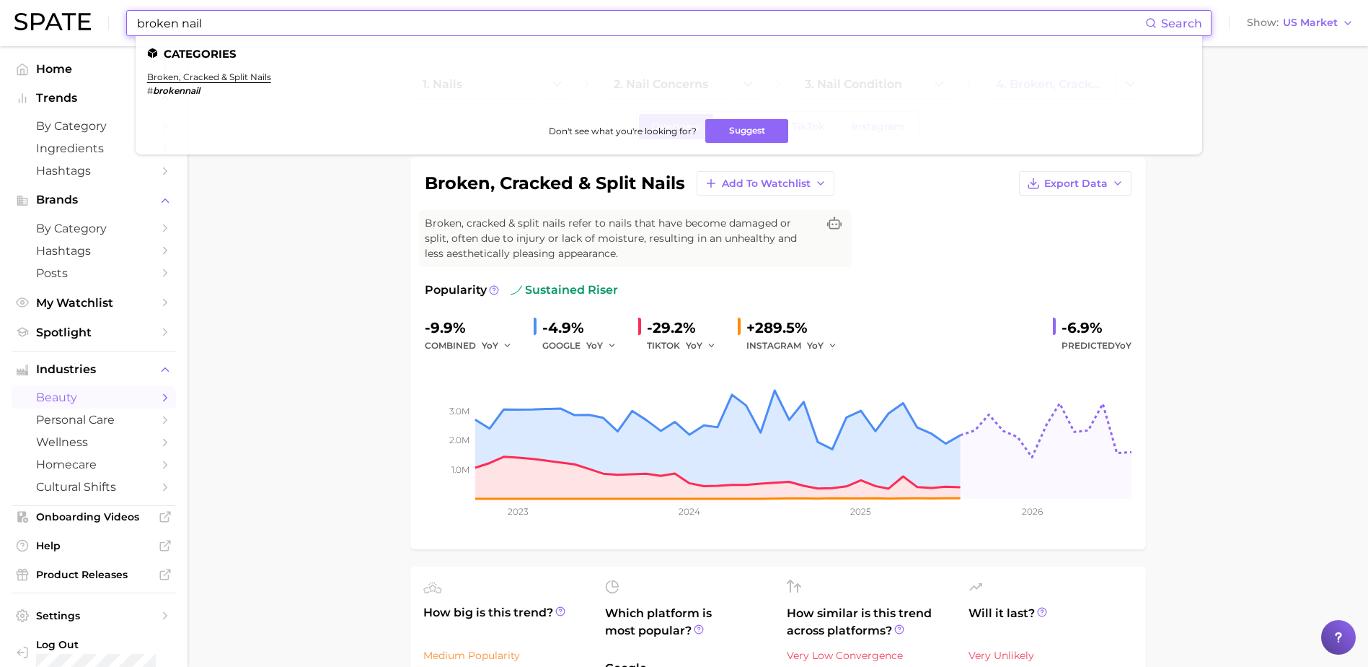
drag, startPoint x: 237, startPoint y: 22, endPoint x: 120, endPoint y: 31, distance: 116.5
click at [120, 31] on div "broken nail Search Categories broken, cracked & split nails # brokennail Don't …" at bounding box center [684, 23] width 1340 height 46
click at [164, 74] on link "nail fix" at bounding box center [162, 76] width 31 height 11
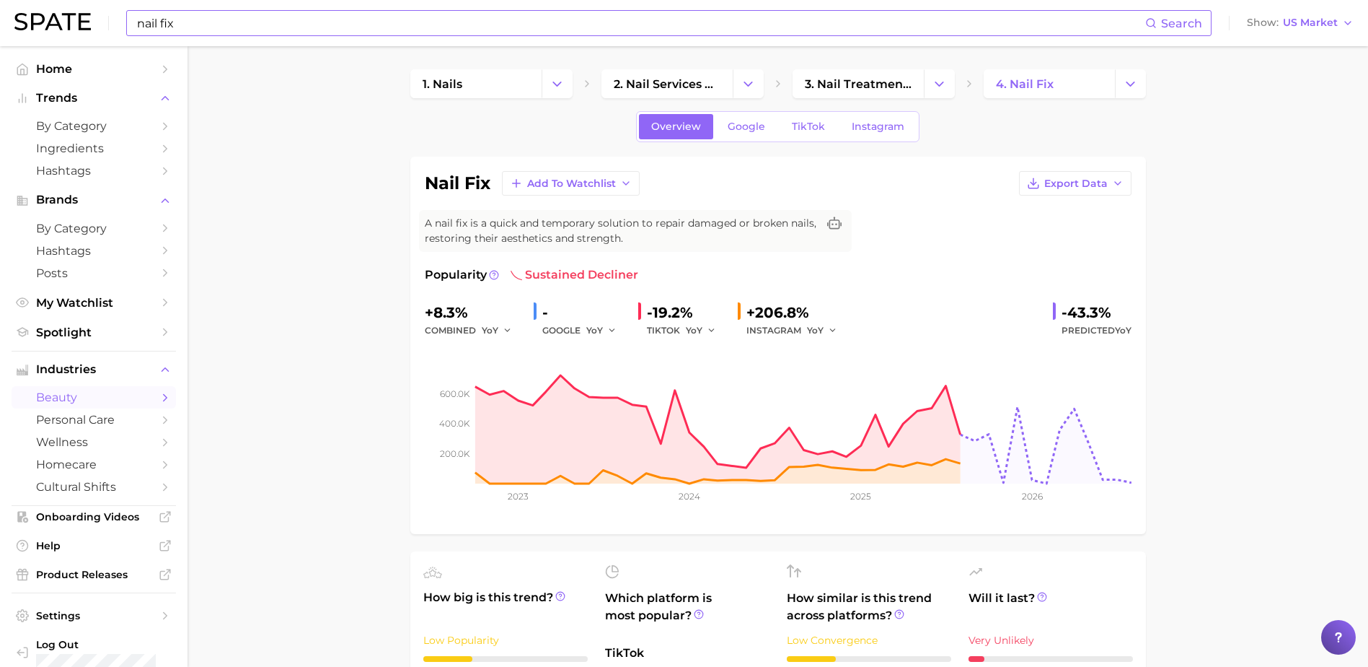
click at [206, 23] on input "nail fix" at bounding box center [641, 23] width 1010 height 25
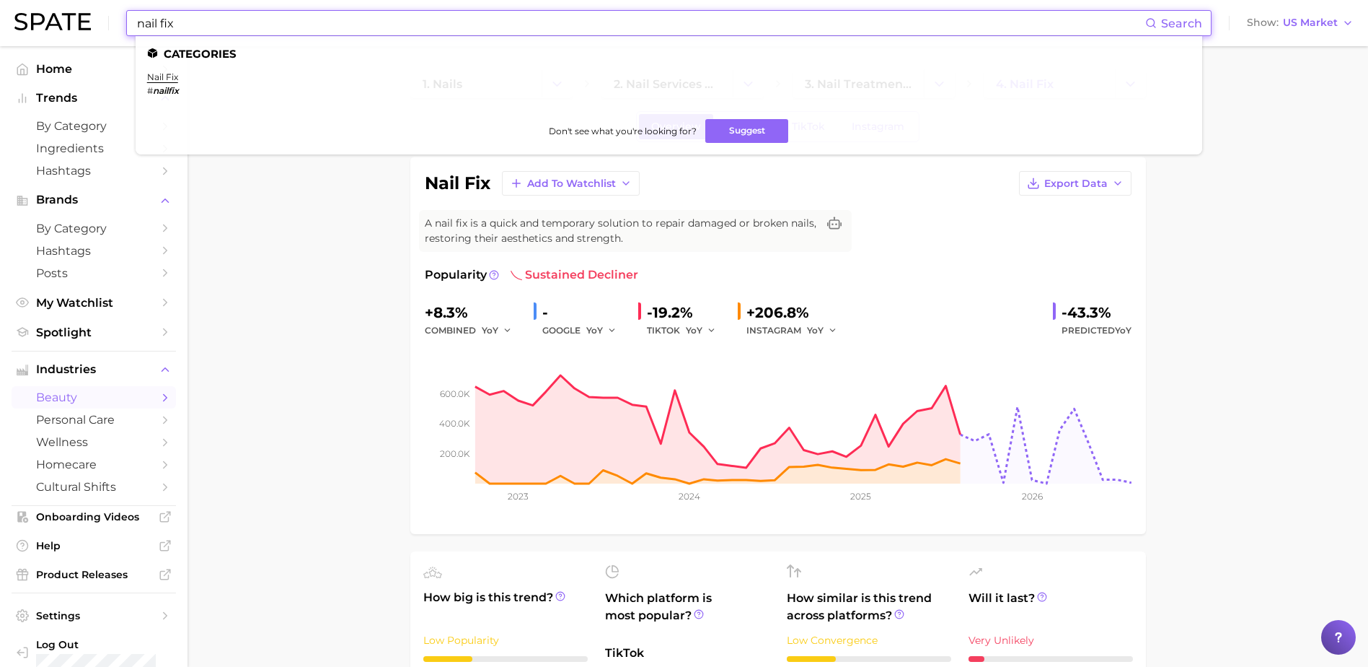
drag, startPoint x: 222, startPoint y: 24, endPoint x: 70, endPoint y: 15, distance: 152.5
click at [70, 15] on div "nail fix Search Categories nail fix # nailfix Don't see what you're looking for…" at bounding box center [684, 23] width 1340 height 46
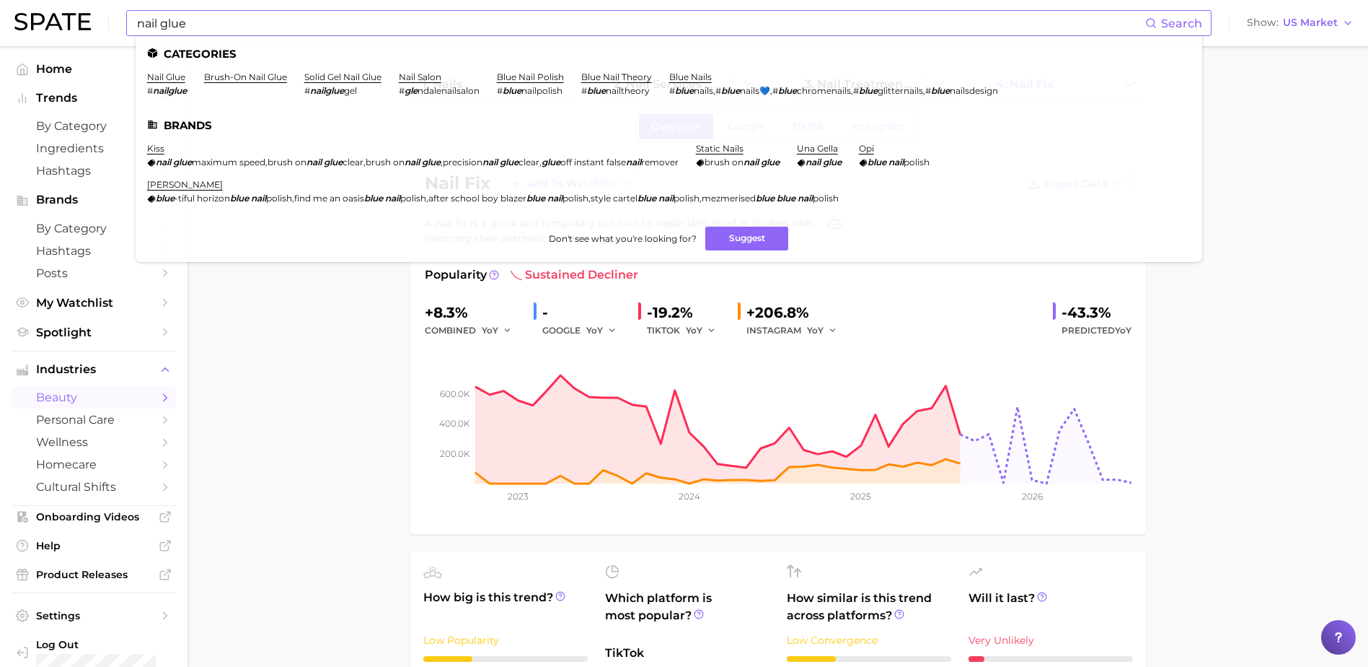
click at [164, 84] on li "nail glue # nailglue" at bounding box center [167, 83] width 40 height 25
click at [175, 75] on link "nail glue" at bounding box center [166, 76] width 38 height 11
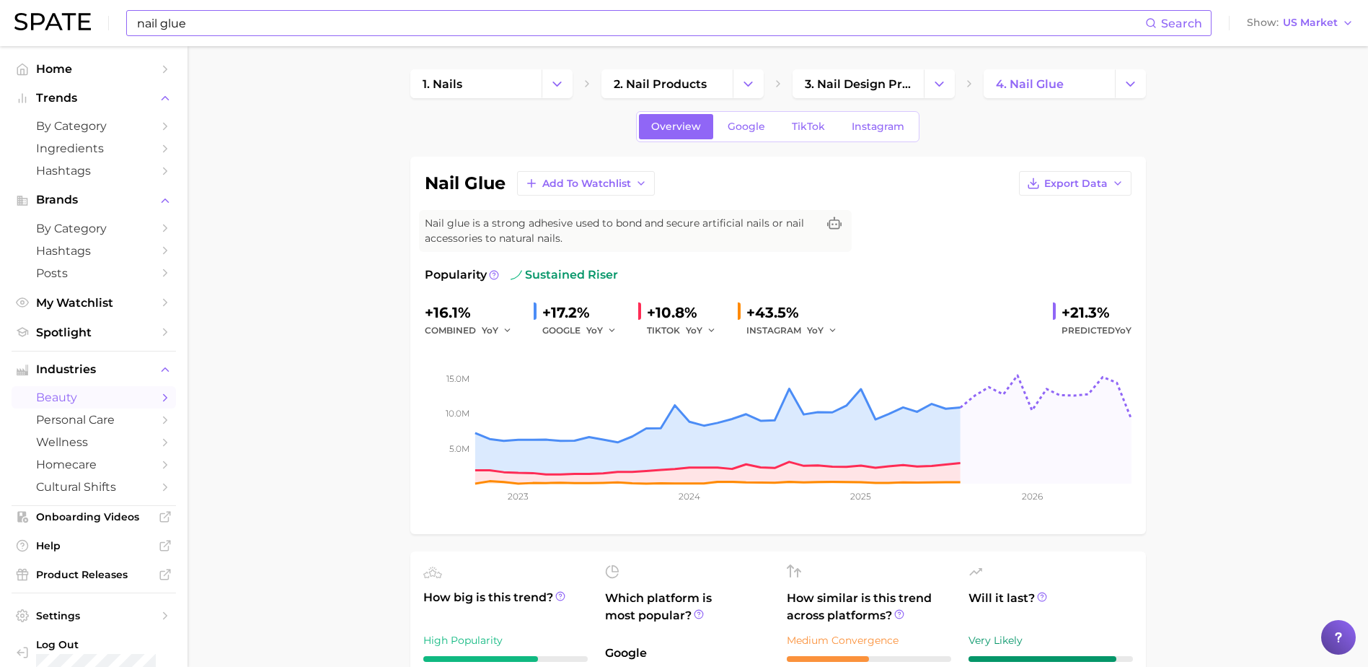
click at [242, 32] on input "nail glue" at bounding box center [641, 23] width 1010 height 25
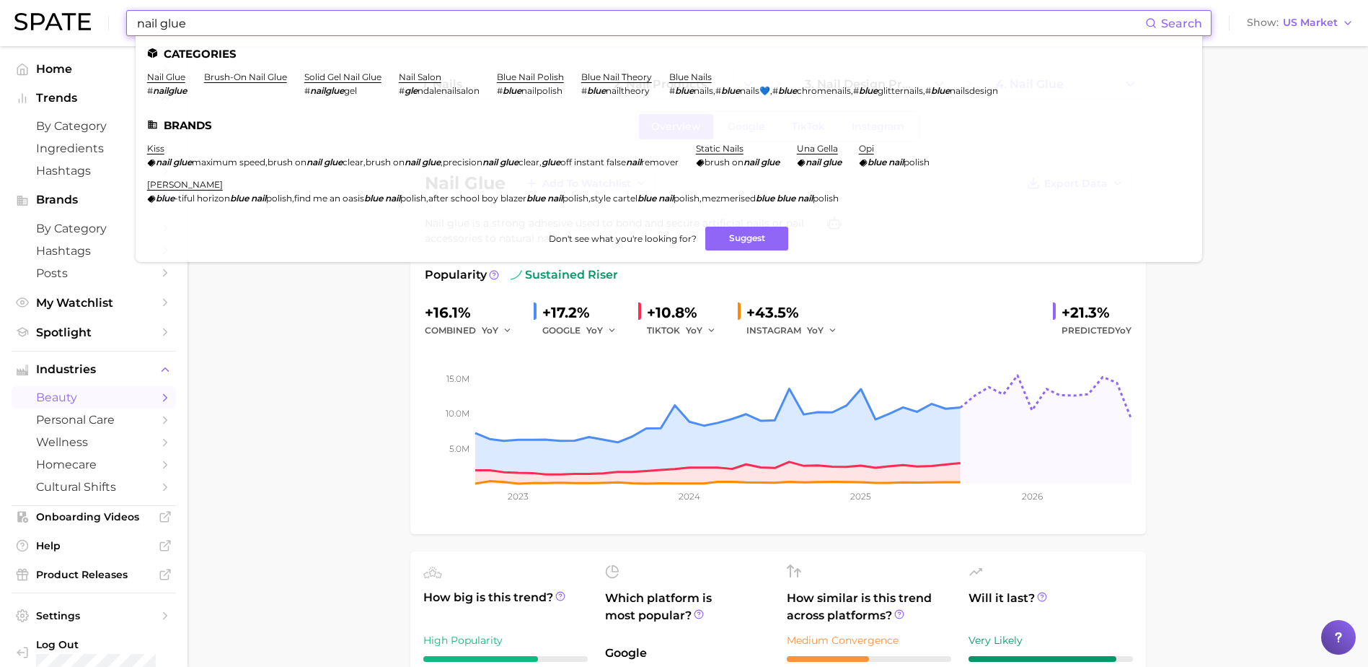
drag, startPoint x: 195, startPoint y: 25, endPoint x: 101, endPoint y: 30, distance: 94.6
click at [101, 30] on div "nail glue Search Categories nail glue # nailglue brush-on nail glue solid gel n…" at bounding box center [684, 23] width 1340 height 46
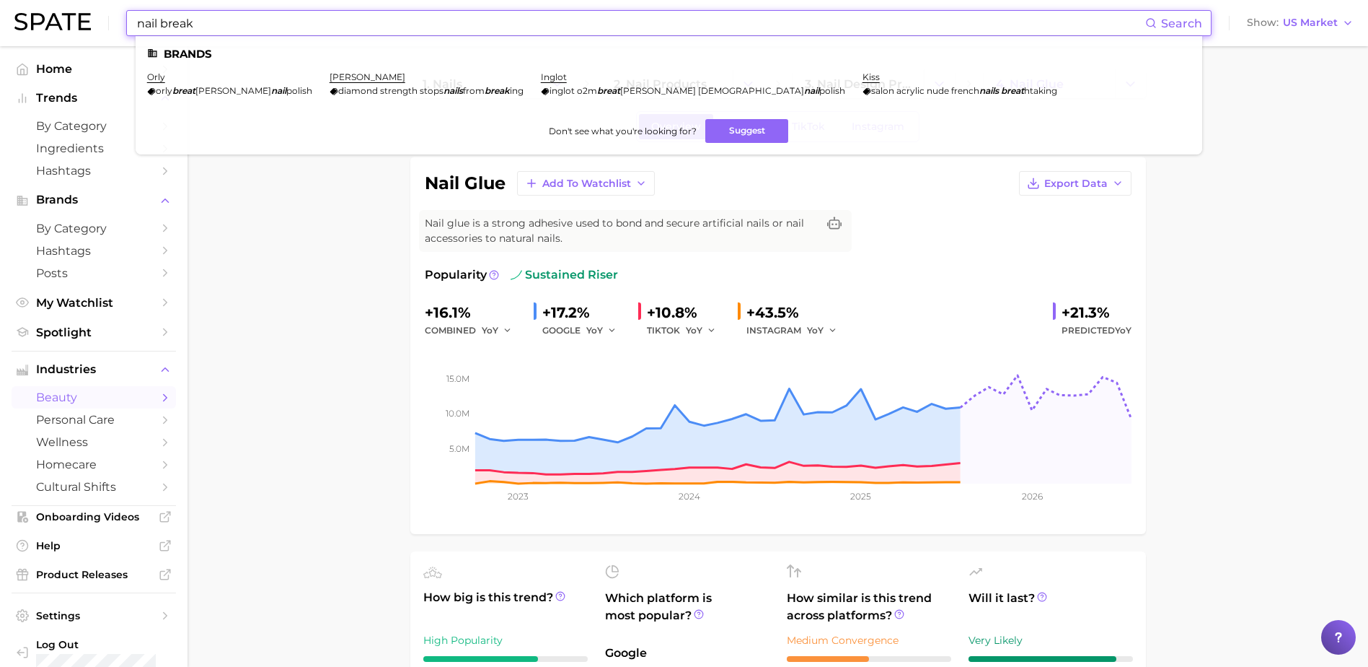
drag, startPoint x: 308, startPoint y: 25, endPoint x: -12, endPoint y: 32, distance: 320.4
click at [0, 32] on html "nail break Search Brands orly orly breat hable nail polish sally hansen diamond…" at bounding box center [684, 333] width 1368 height 667
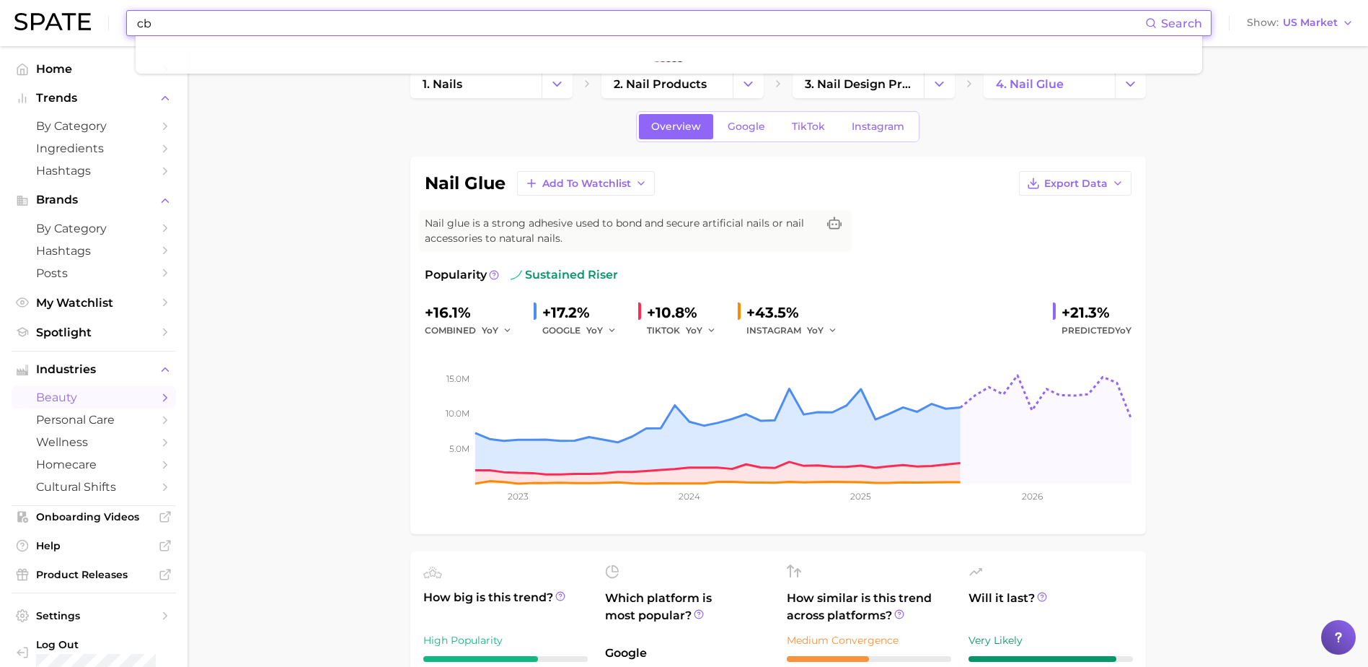
type input "c"
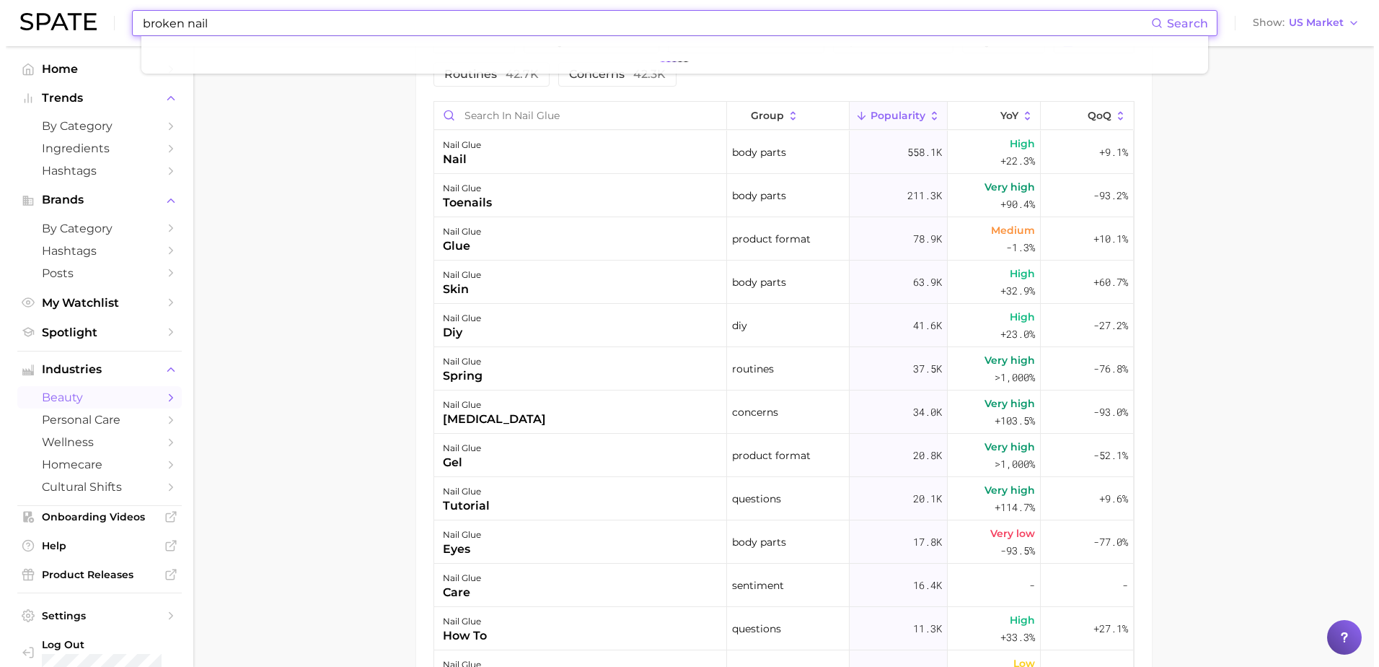
scroll to position [774, 0]
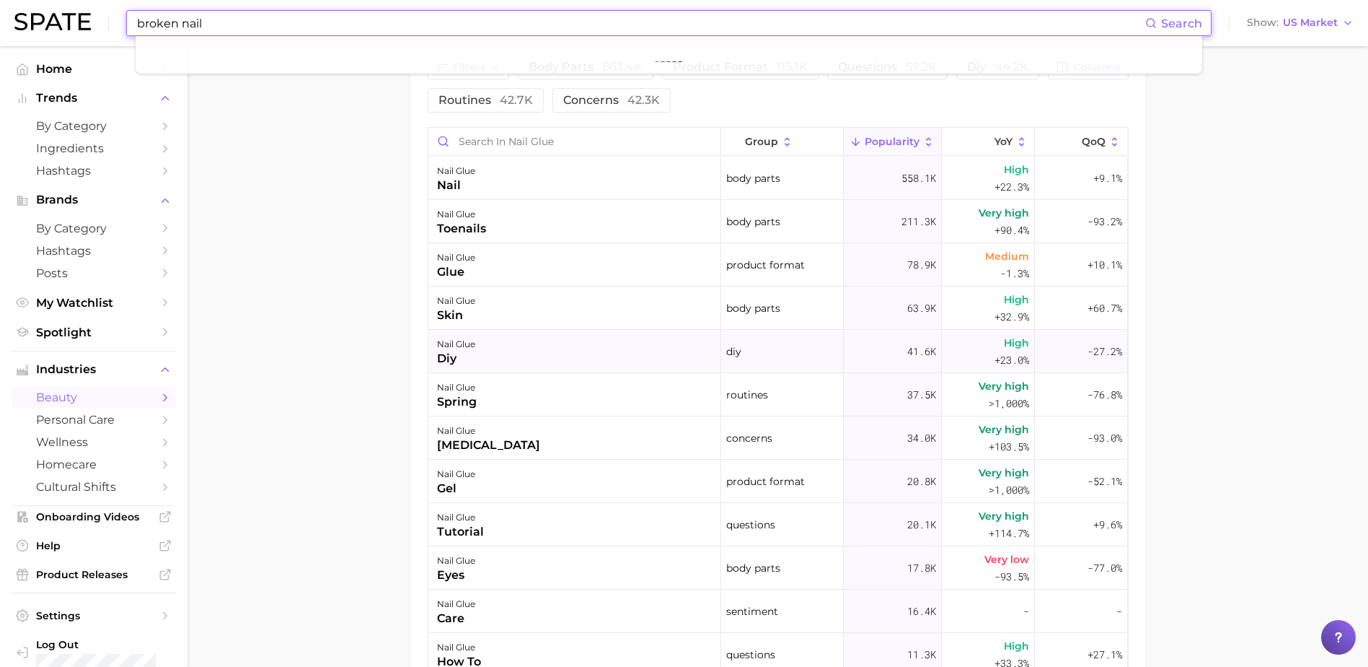
click at [461, 342] on div "nail glue" at bounding box center [456, 343] width 38 height 17
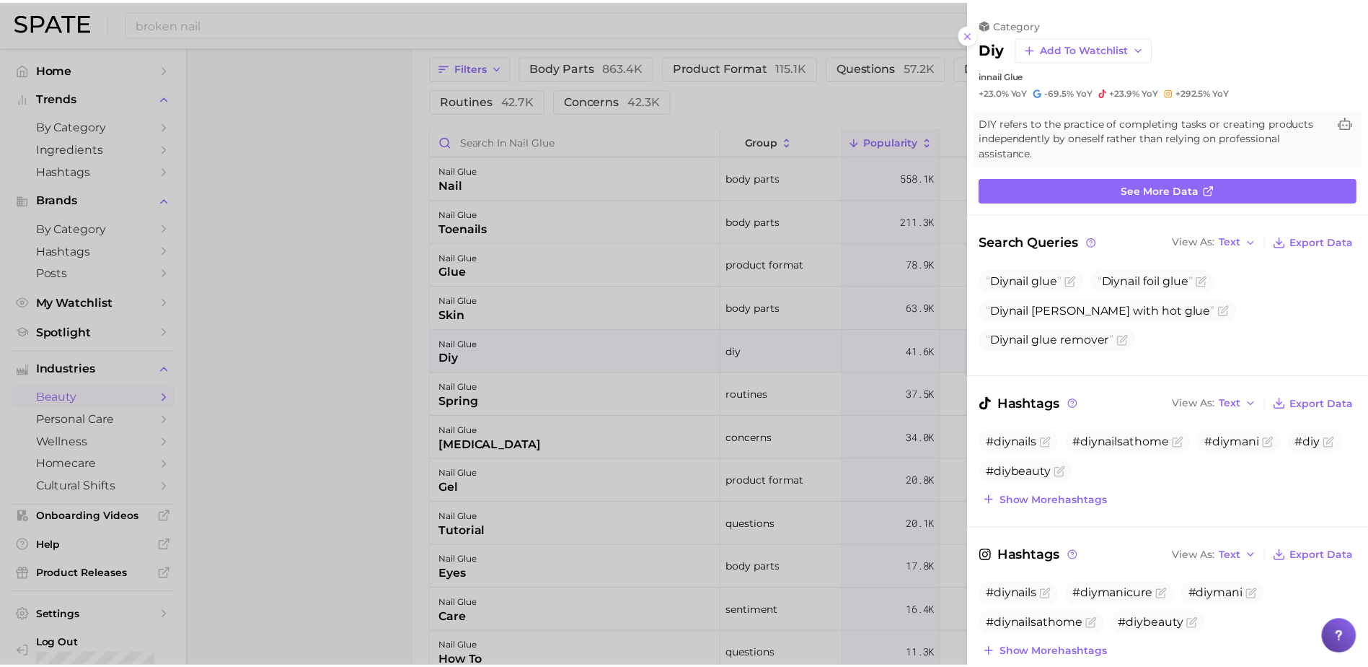
scroll to position [0, 0]
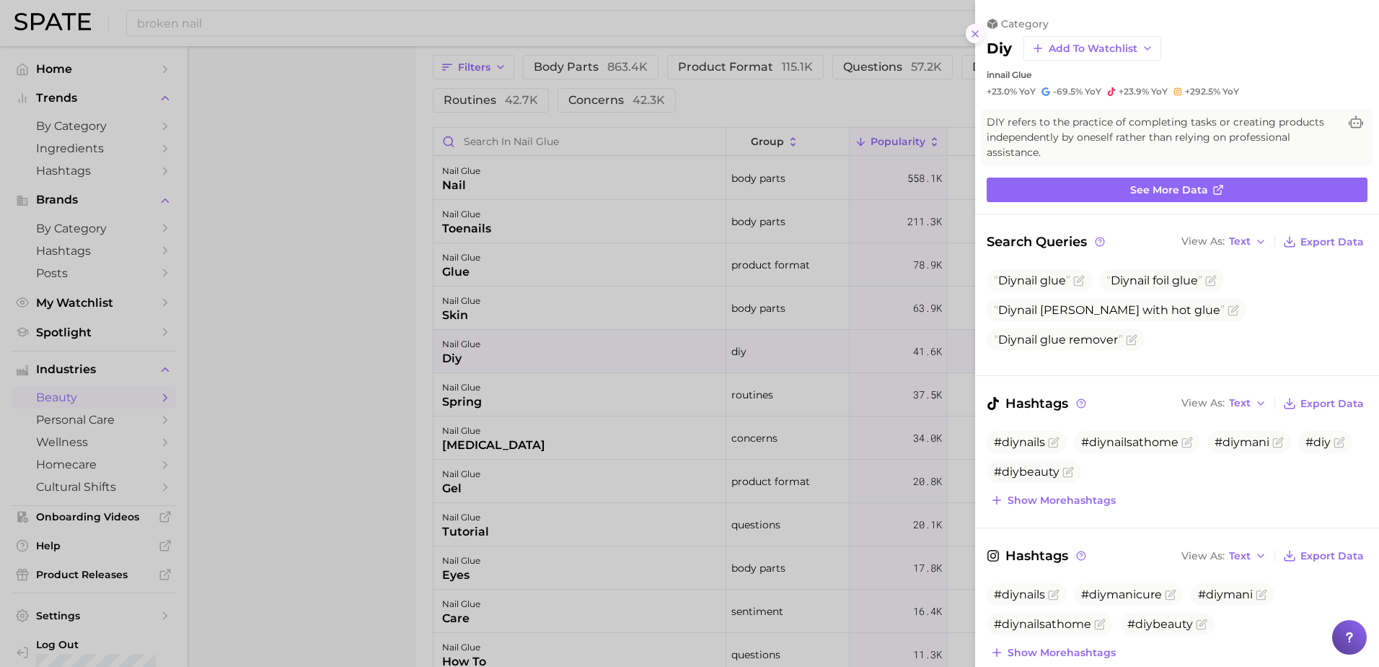
click at [979, 32] on icon at bounding box center [976, 34] width 12 height 12
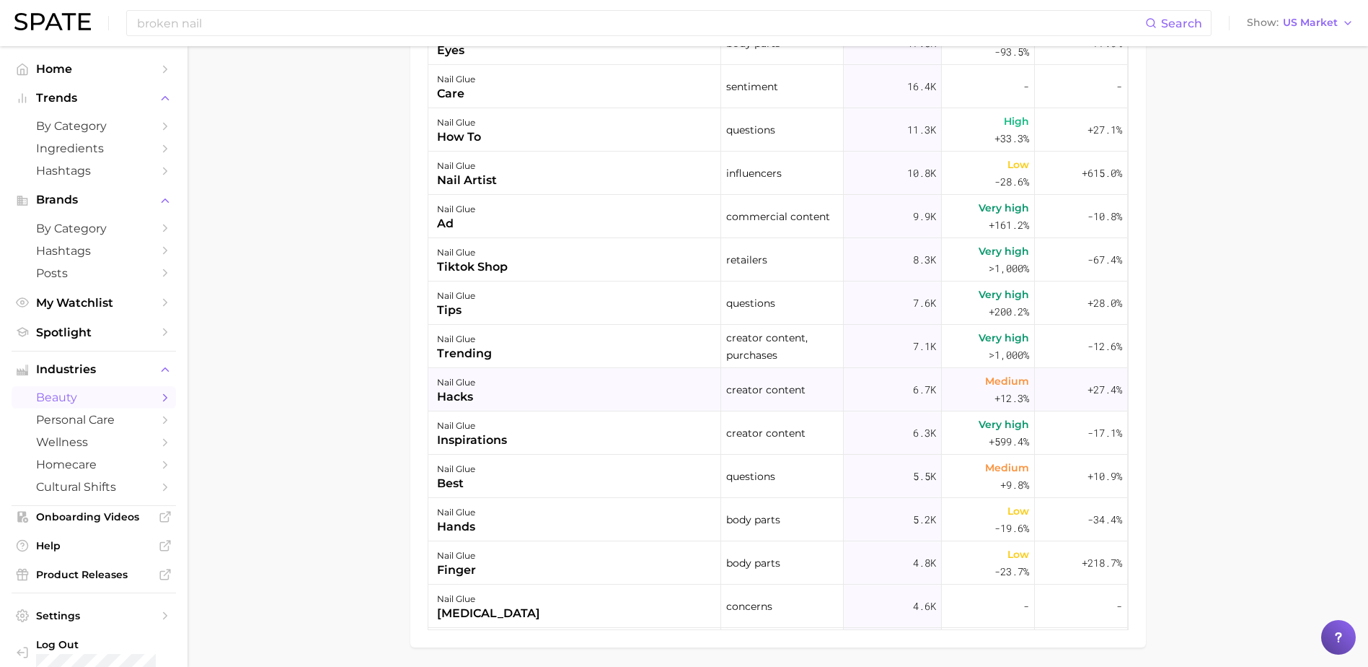
scroll to position [577, 0]
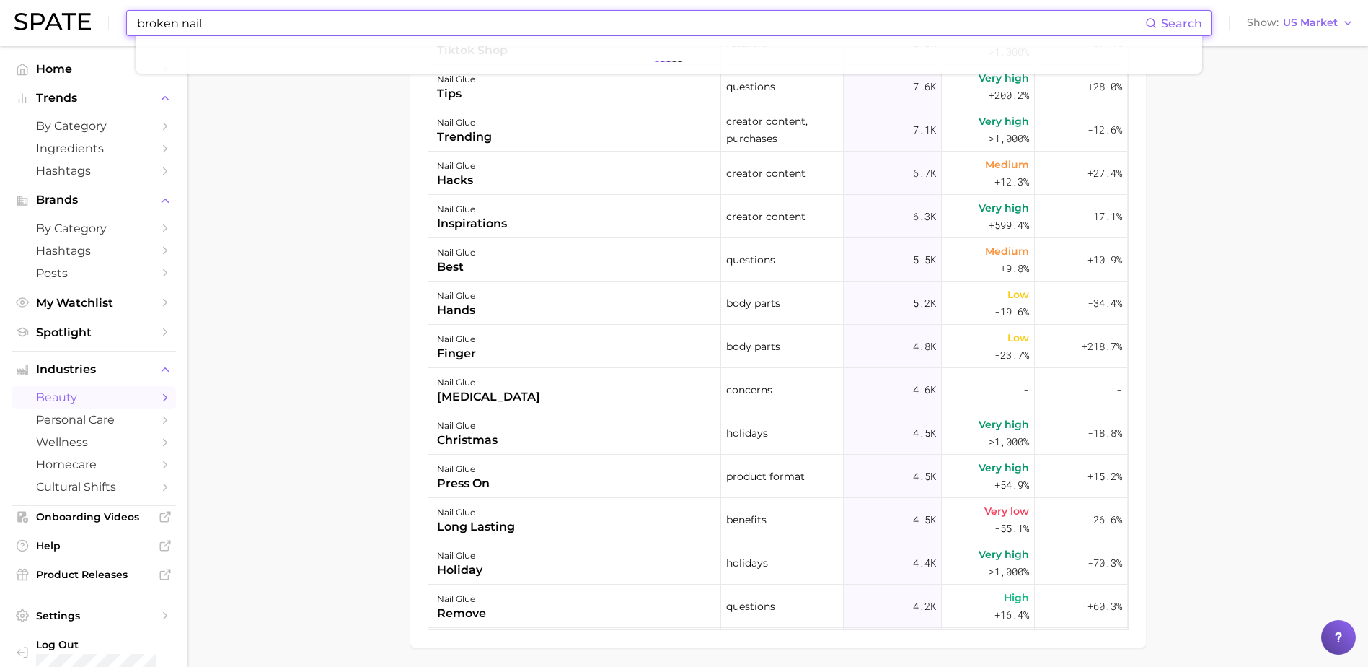
drag, startPoint x: 280, startPoint y: 14, endPoint x: -19, endPoint y: 19, distance: 299.4
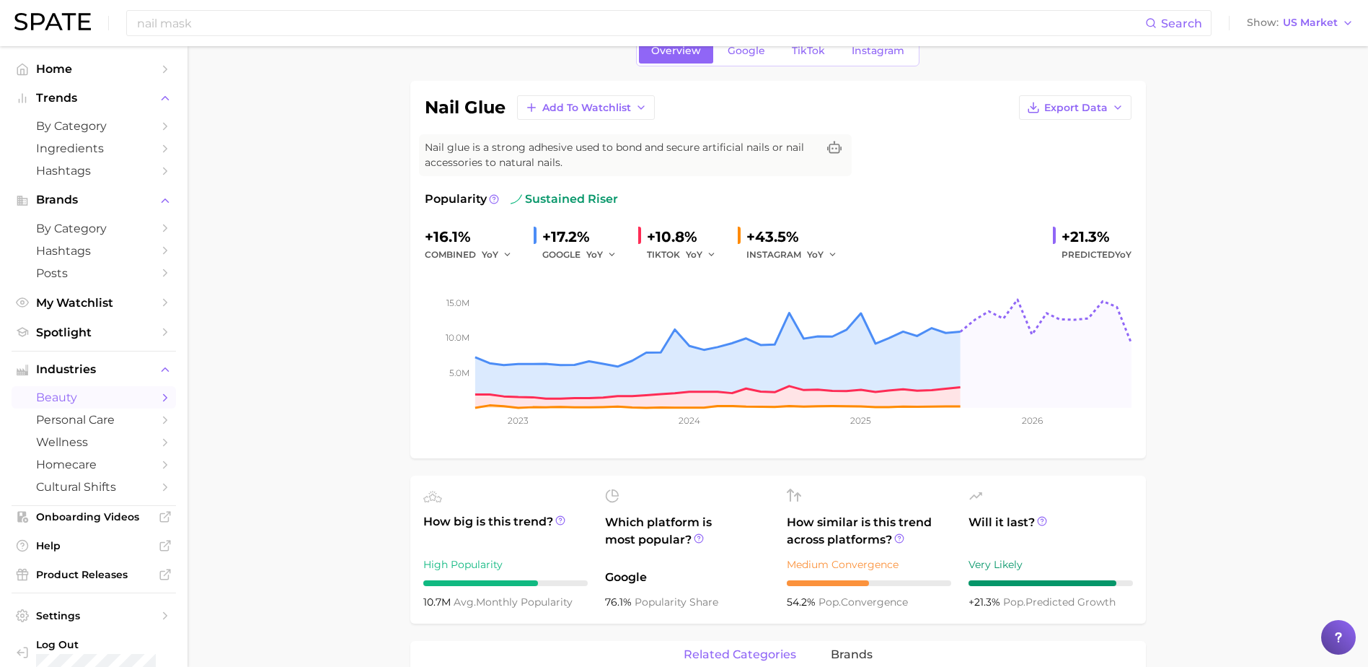
scroll to position [0, 0]
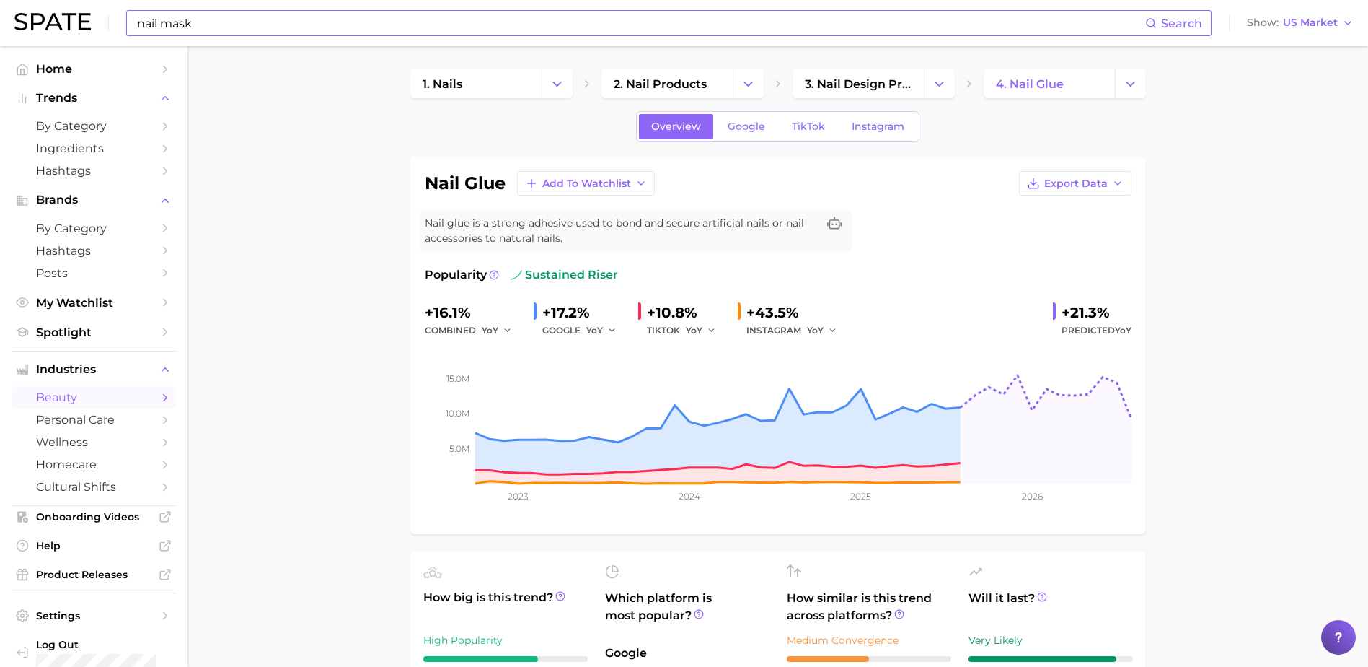
click at [230, 19] on input "nail mask" at bounding box center [641, 23] width 1010 height 25
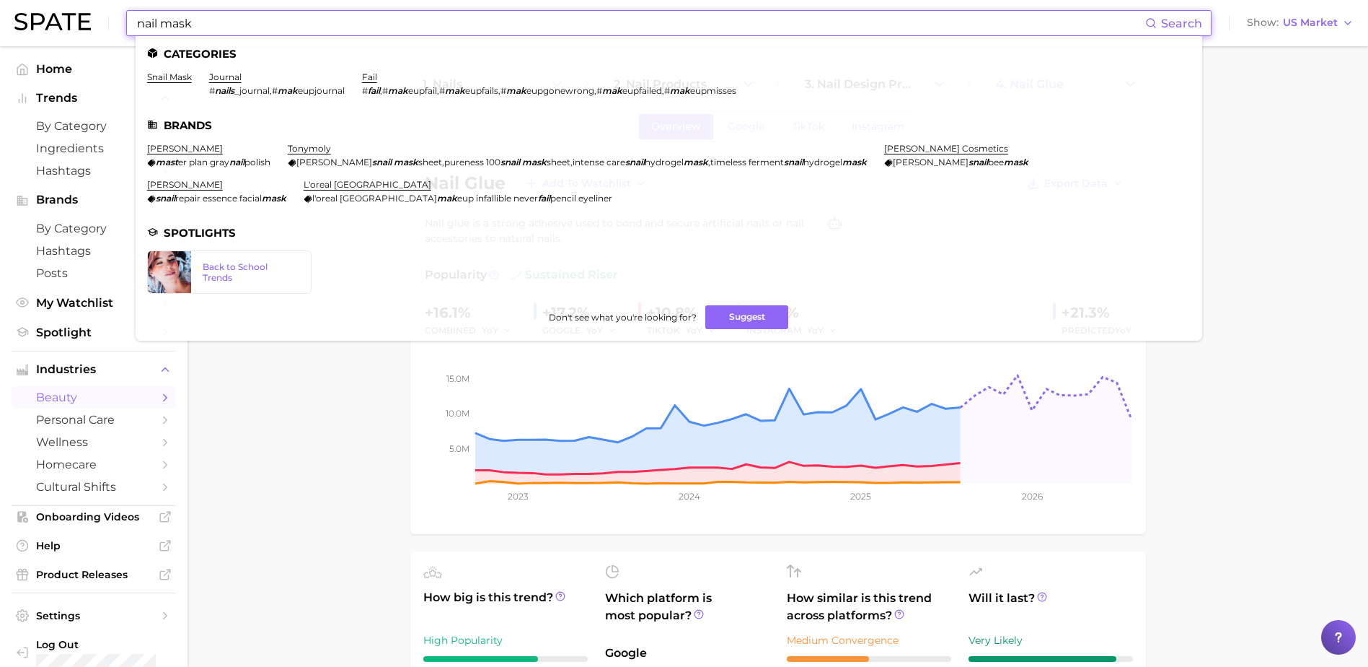
drag, startPoint x: 230, startPoint y: 19, endPoint x: 20, endPoint y: 17, distance: 209.9
click at [32, 24] on div "nail mask Search Categories snail mask journal # nails _journal , # mak eupjour…" at bounding box center [684, 23] width 1340 height 46
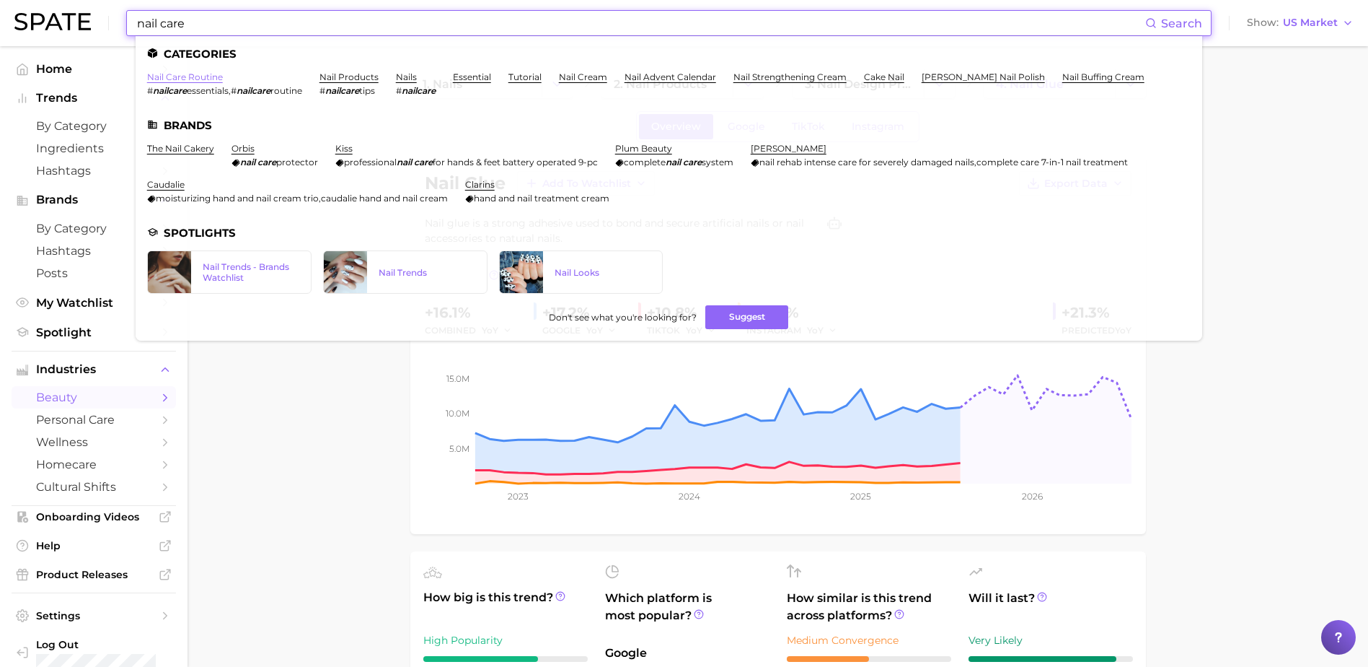
type input "nail care"
click at [177, 81] on link "nail care routine" at bounding box center [185, 76] width 76 height 11
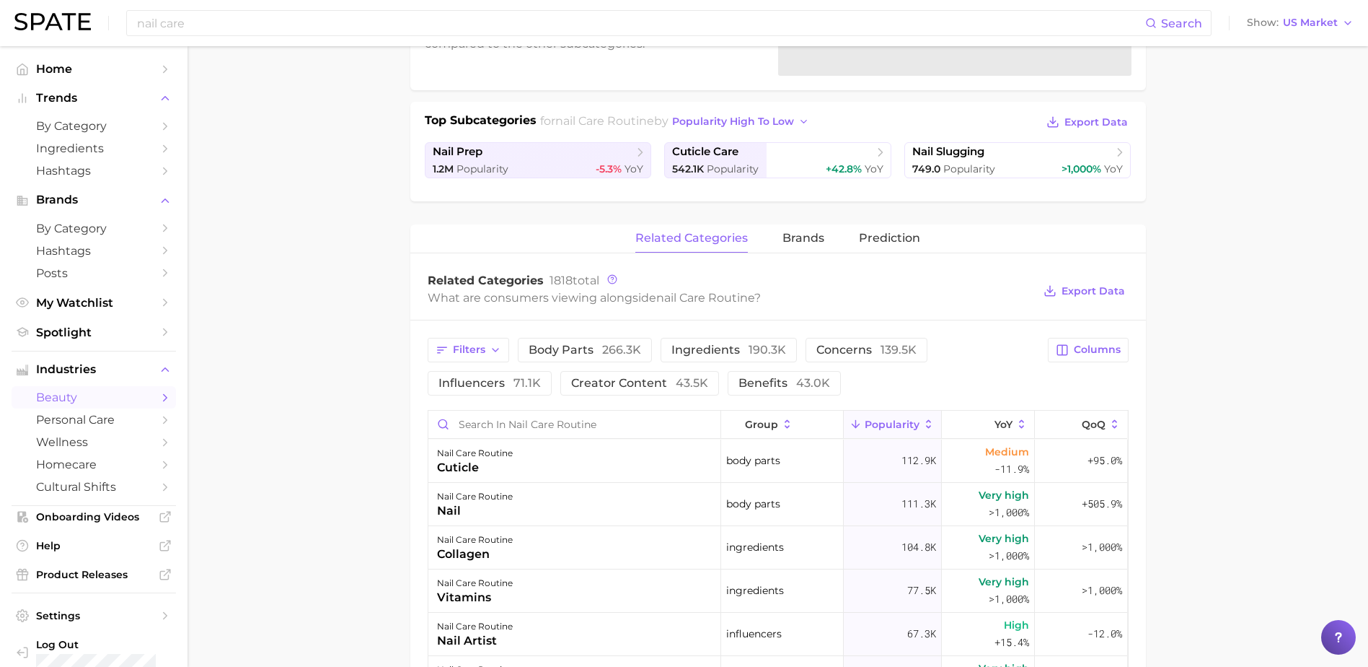
scroll to position [289, 0]
